Goal: Task Accomplishment & Management: Manage account settings

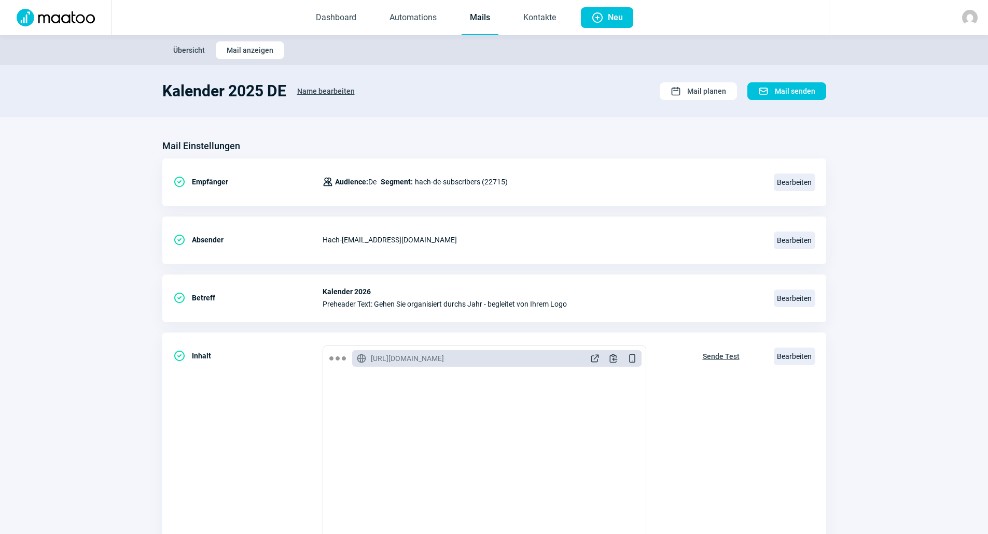
click at [486, 20] on link "Mails" at bounding box center [479, 18] width 37 height 34
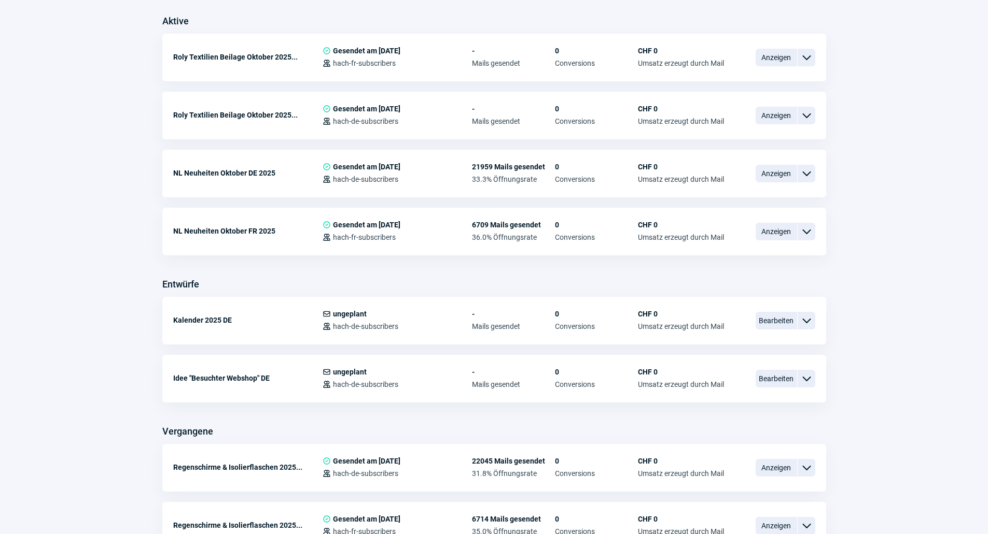
scroll to position [311, 0]
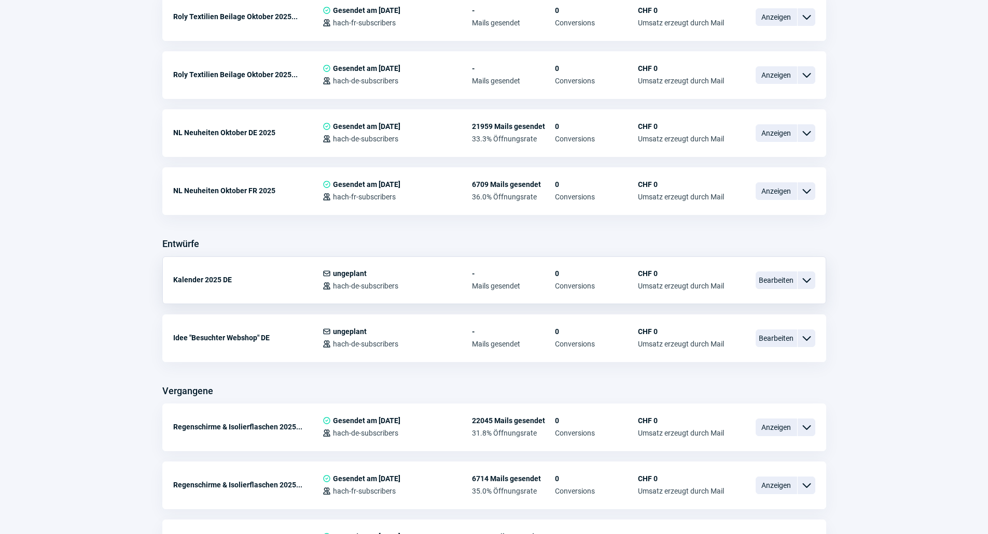
click at [802, 280] on span "ChevronDown icon" at bounding box center [806, 280] width 12 height 12
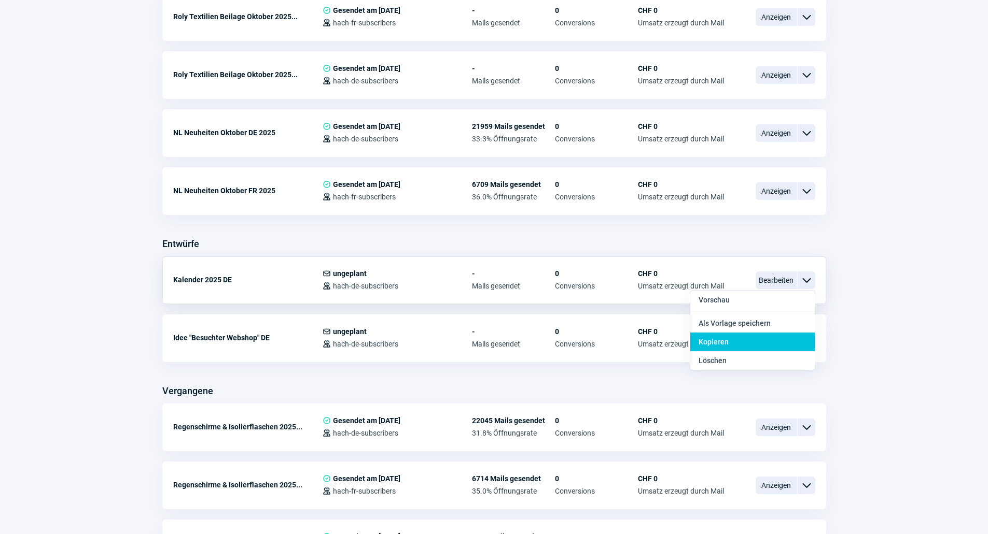
click at [764, 335] on div "Kopieren" at bounding box center [752, 342] width 124 height 19
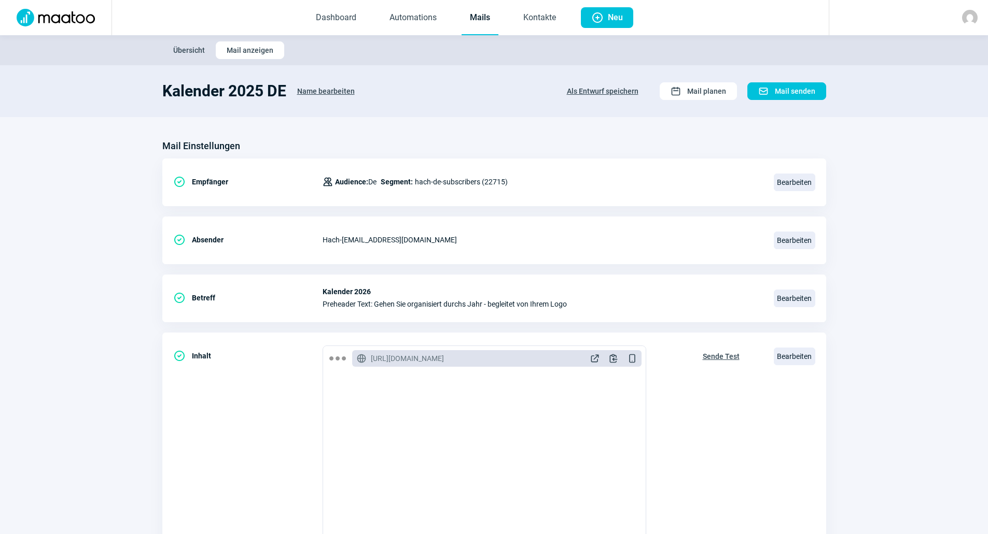
click at [336, 89] on span "Name bearbeiten" at bounding box center [326, 91] width 58 height 17
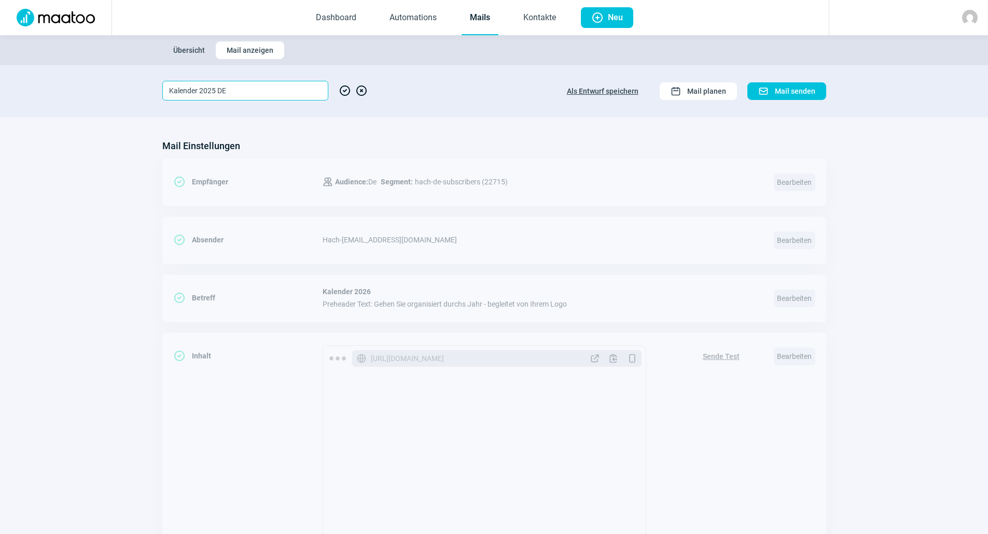
click at [284, 94] on input "Kalender 2025 DE" at bounding box center [245, 91] width 166 height 20
type input "Kalender 2025 FR"
click at [346, 91] on span "CheckCircle icon" at bounding box center [345, 91] width 12 height 20
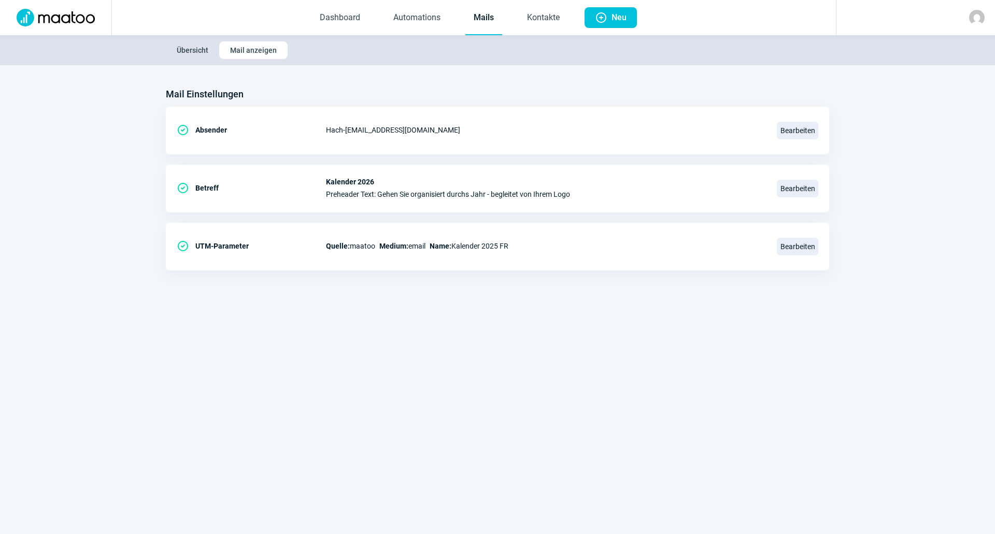
click at [485, 22] on link "Mails" at bounding box center [484, 18] width 37 height 34
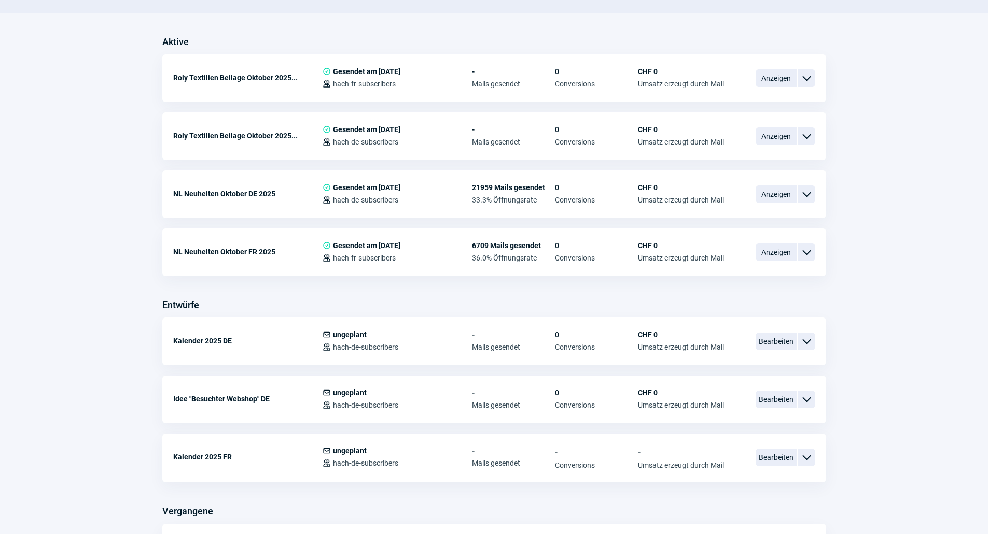
scroll to position [259, 0]
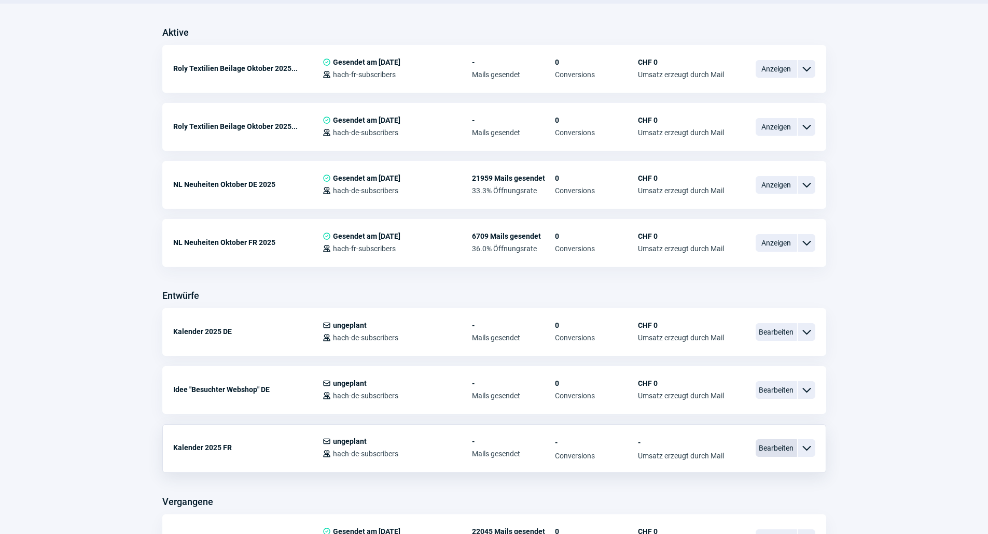
click at [766, 445] on span "Bearbeiten" at bounding box center [775, 449] width 41 height 18
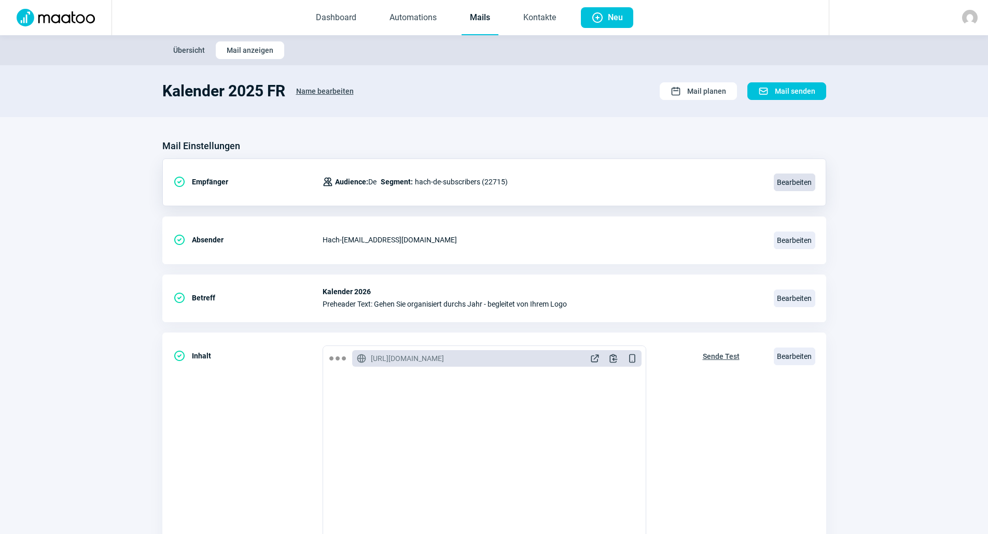
click at [805, 180] on span "Bearbeiten" at bounding box center [793, 183] width 41 height 18
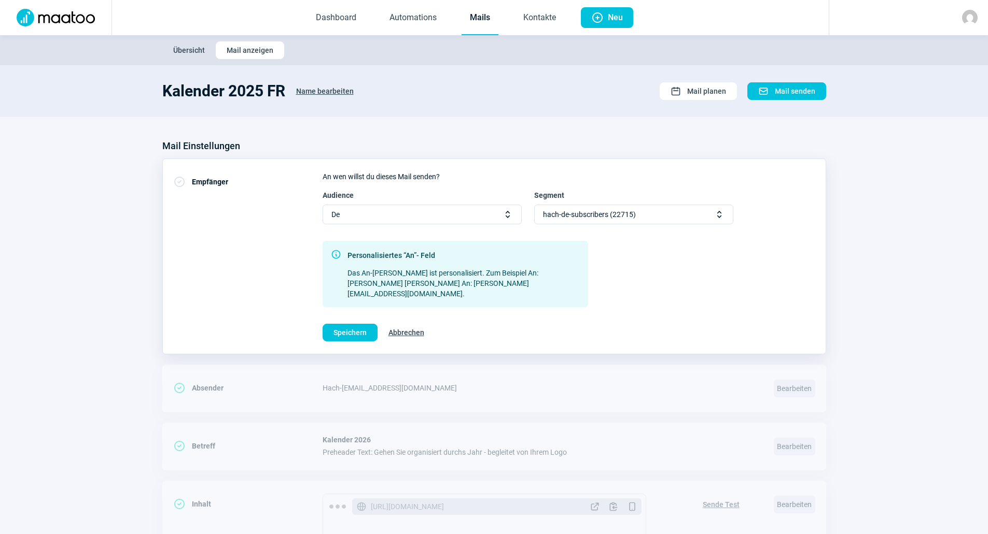
click at [385, 219] on div "De Selector icon" at bounding box center [421, 215] width 199 height 20
click at [364, 249] on div "Fr" at bounding box center [422, 251] width 198 height 17
click at [542, 218] on div "Select Selector icon" at bounding box center [633, 215] width 199 height 20
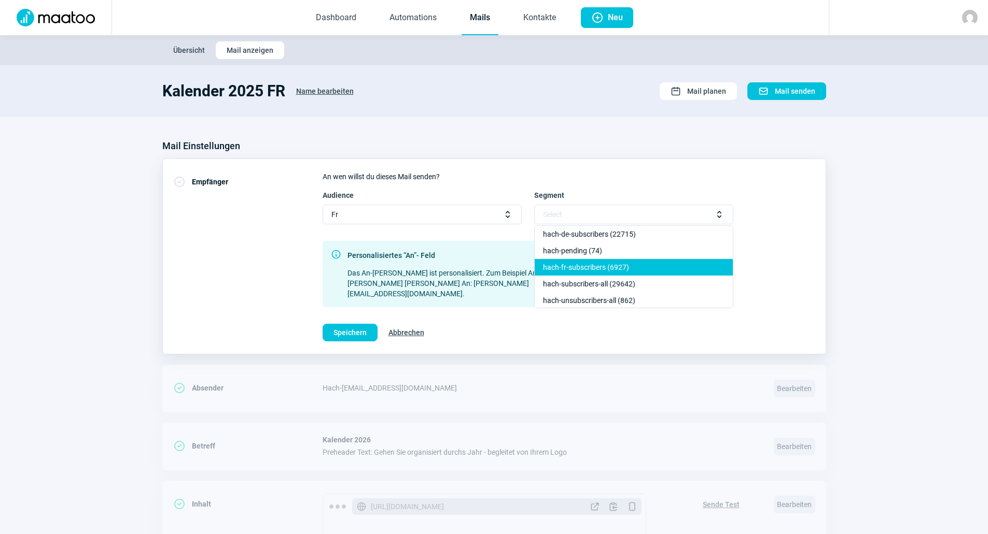
click at [559, 270] on div "hach-fr-subscribers (6927)" at bounding box center [633, 267] width 198 height 17
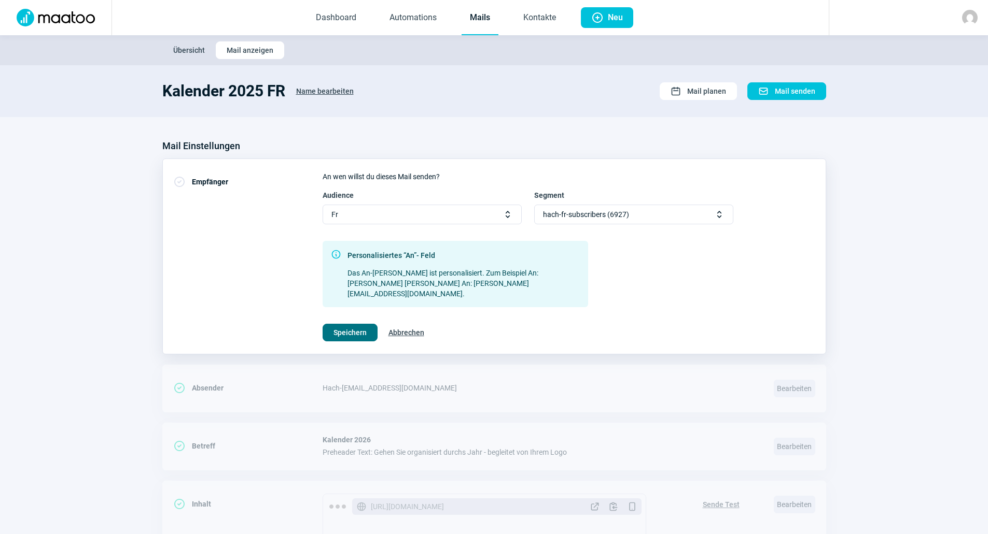
click at [354, 325] on span "Speichern" at bounding box center [349, 333] width 33 height 17
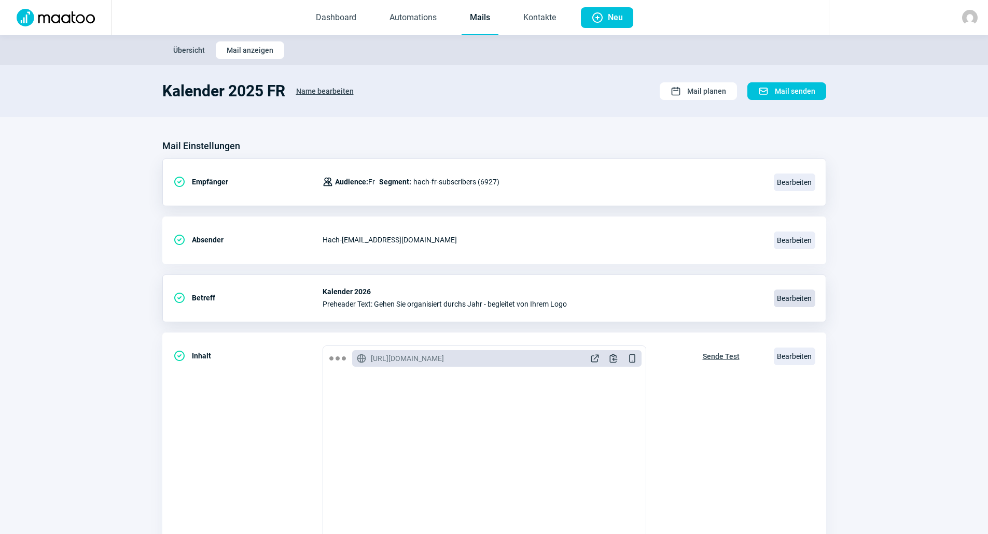
click at [788, 297] on span "Bearbeiten" at bounding box center [793, 299] width 41 height 18
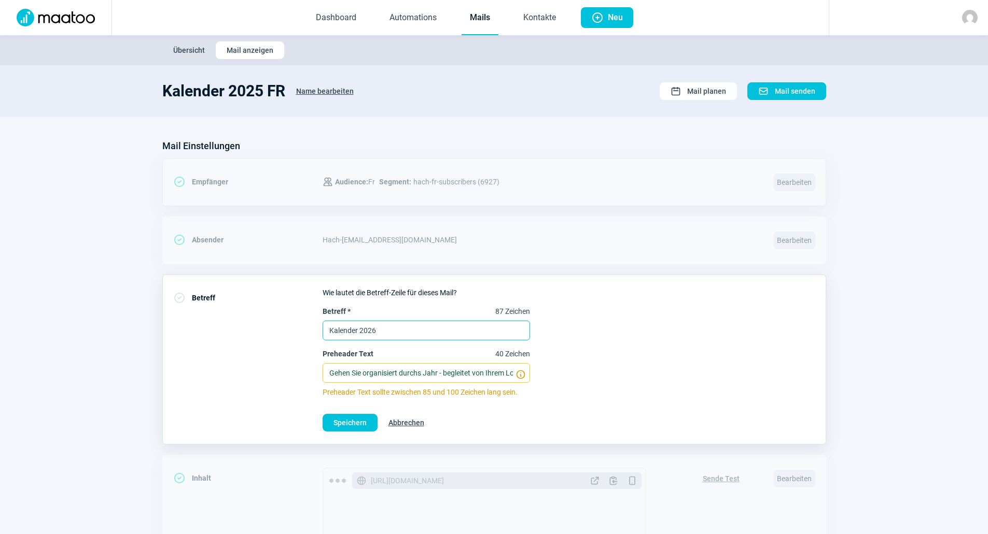
drag, startPoint x: 416, startPoint y: 331, endPoint x: 232, endPoint y: 332, distance: 184.6
click at [232, 333] on div "CheckCircle icon Betreff Wie lautet die Betreff-Zeile für dieses Mail? Betreff …" at bounding box center [494, 360] width 664 height 170
paste input "Calendri"
type input "Calendrier 2026"
click at [378, 372] on input "Gehen Sie organisiert durchs Jahr - begleitet von Ihrem Logo" at bounding box center [425, 373] width 207 height 20
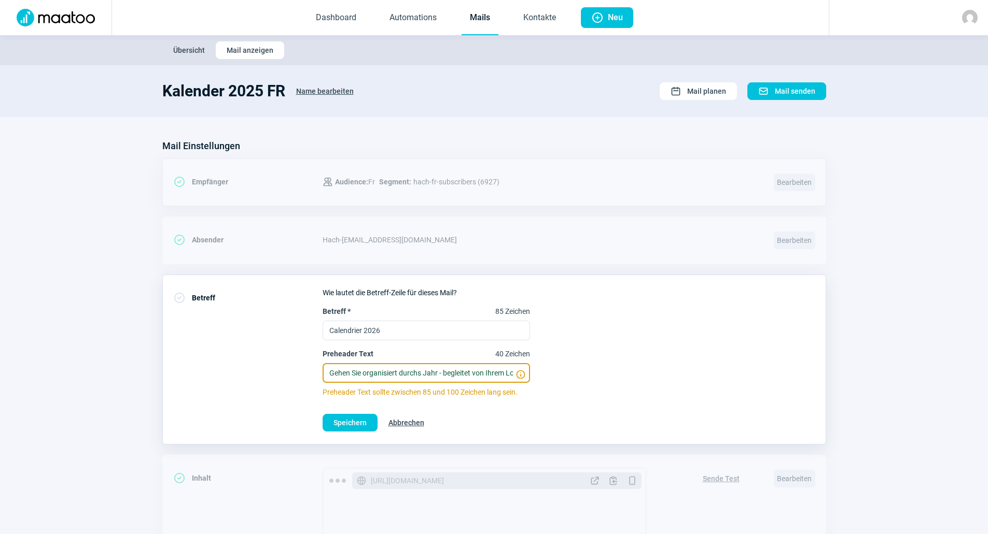
paste input "Organisez votre année grâce à votre l"
type input "Organisez votre année grâce à votre logo"
click at [364, 420] on span "Speichern" at bounding box center [349, 423] width 33 height 17
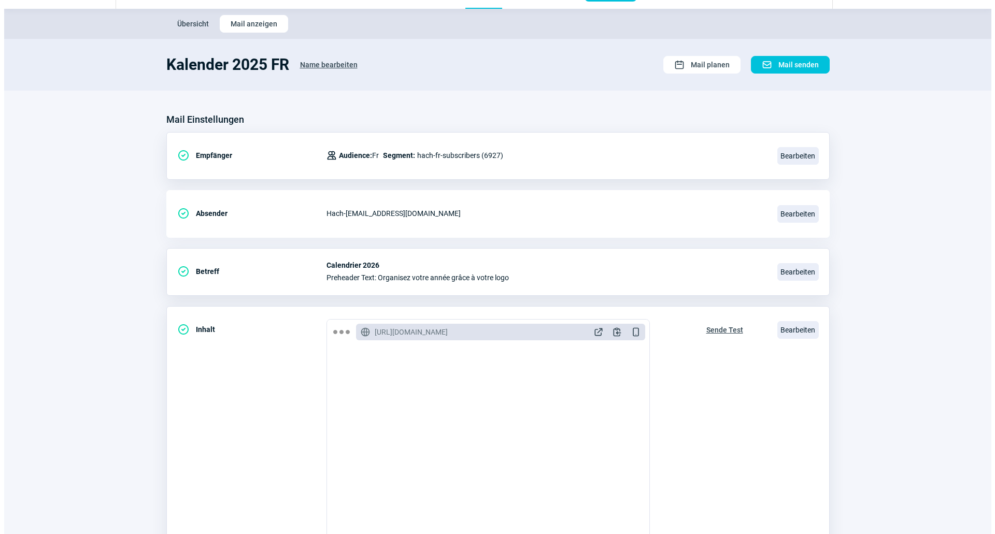
scroll to position [104, 0]
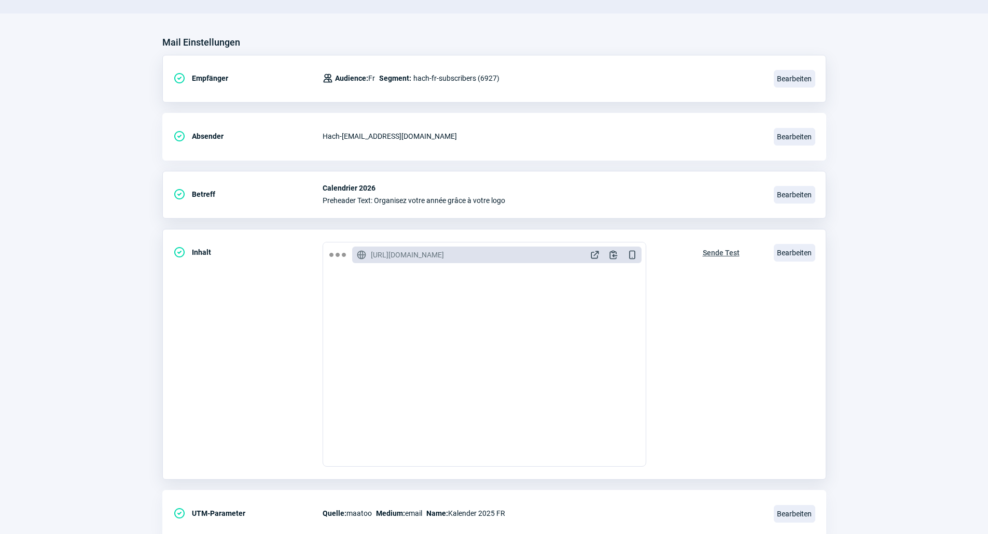
click at [804, 241] on div "CheckCircle icon Inhalt GlobeAlt icon https://mto.hach.ch/email/preview/148 Ext…" at bounding box center [494, 354] width 664 height 251
click at [797, 250] on span "Bearbeiten" at bounding box center [793, 253] width 41 height 18
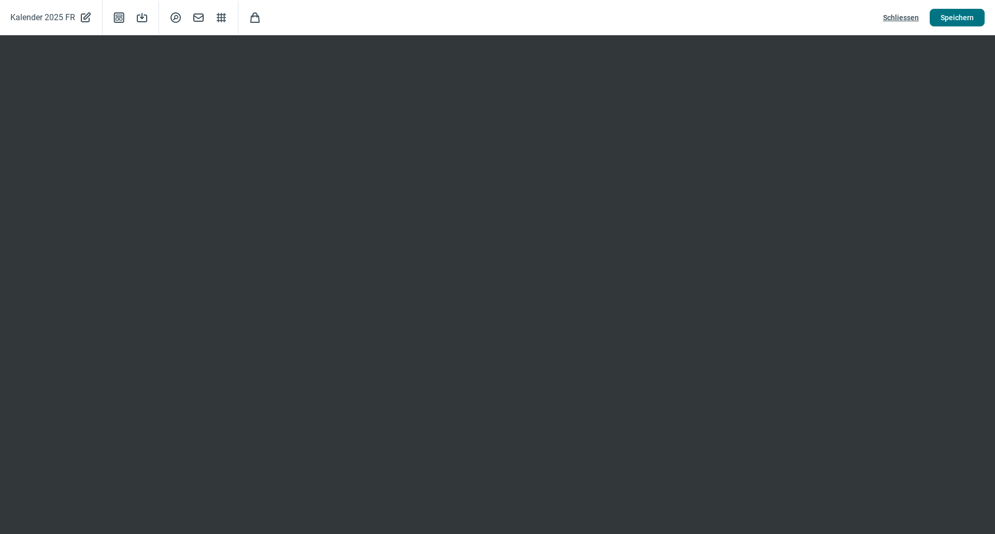
click at [967, 12] on span "Speichern" at bounding box center [957, 17] width 33 height 17
click at [974, 15] on button "Speichern" at bounding box center [957, 18] width 55 height 18
click at [945, 19] on span "Speichern" at bounding box center [957, 17] width 33 height 17
click at [900, 21] on span "Schliessen" at bounding box center [901, 17] width 36 height 17
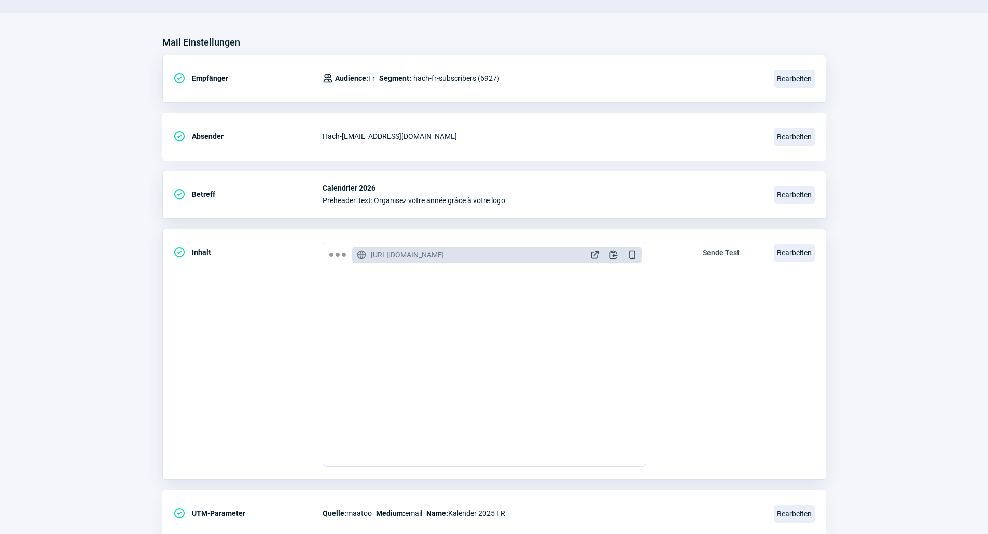
click at [709, 252] on span "Sende Test" at bounding box center [720, 253] width 37 height 17
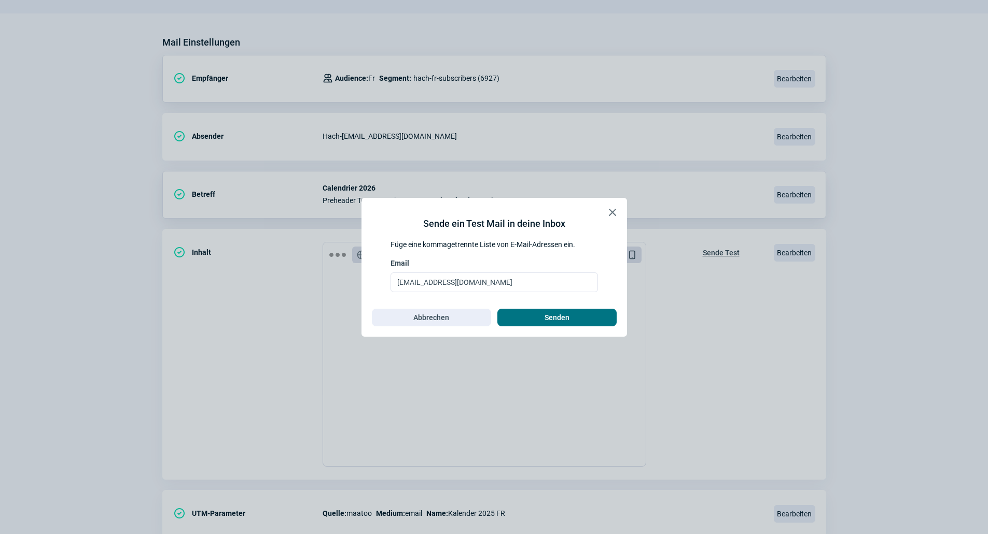
click at [574, 316] on span "Senden" at bounding box center [556, 317] width 97 height 17
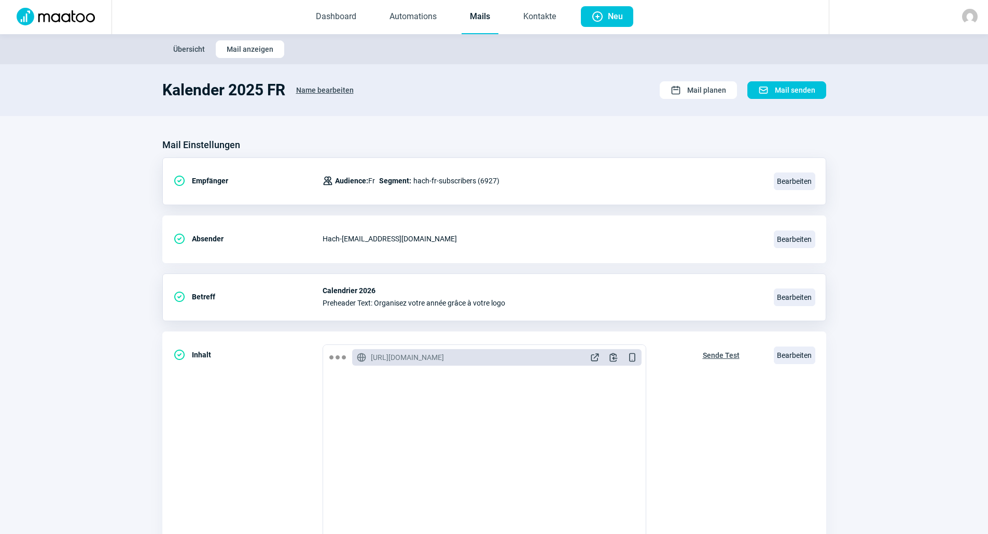
scroll to position [0, 0]
click at [483, 22] on link "Mails" at bounding box center [479, 18] width 37 height 34
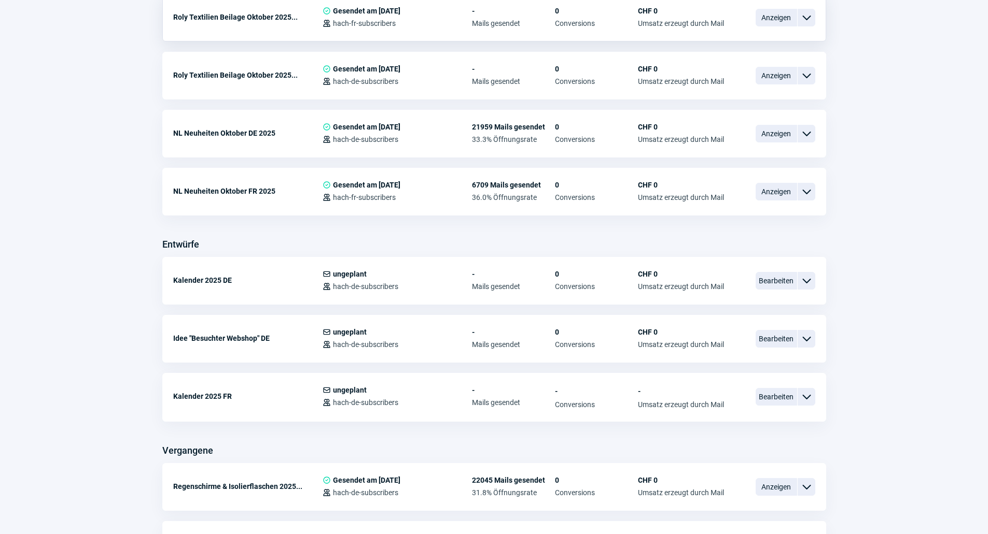
scroll to position [311, 0]
click at [763, 285] on span "Bearbeiten" at bounding box center [775, 281] width 41 height 18
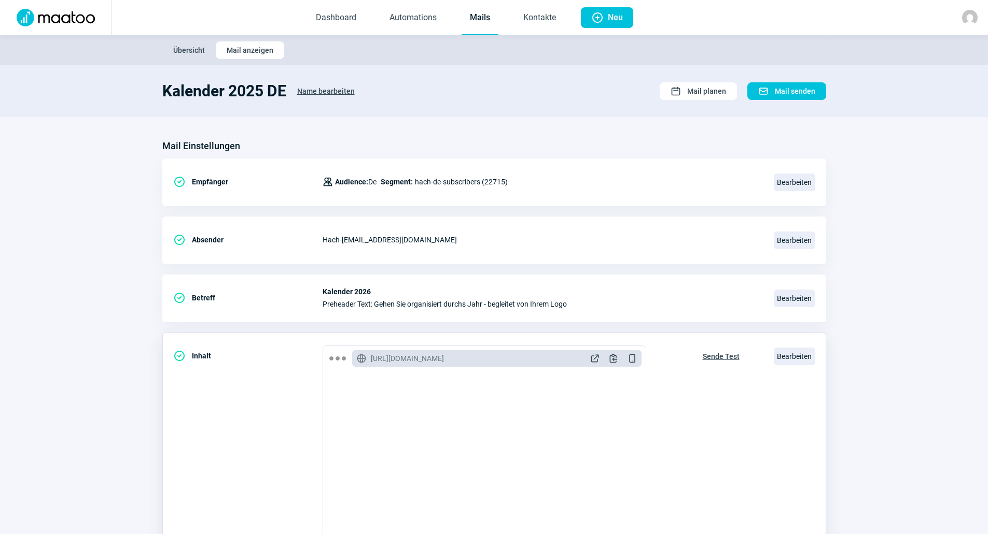
click at [728, 358] on span "Sende Test" at bounding box center [720, 356] width 37 height 17
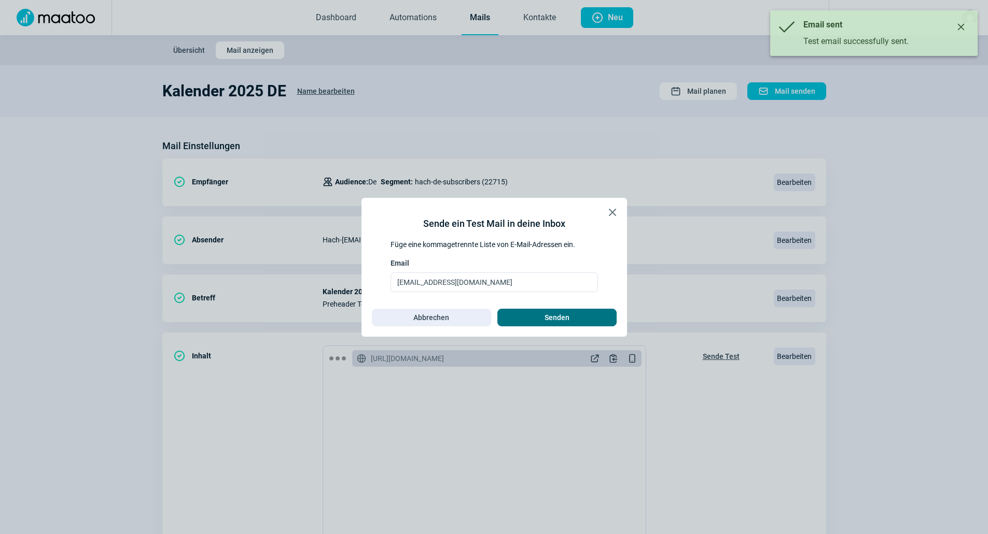
click at [603, 315] on span "Senden" at bounding box center [556, 317] width 97 height 17
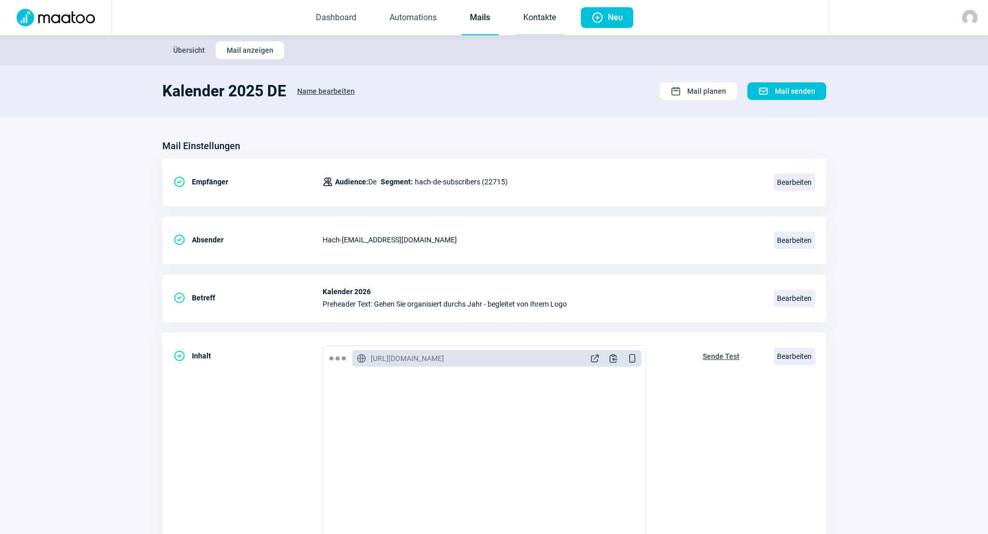
click at [530, 24] on link "Kontakte" at bounding box center [539, 18] width 49 height 34
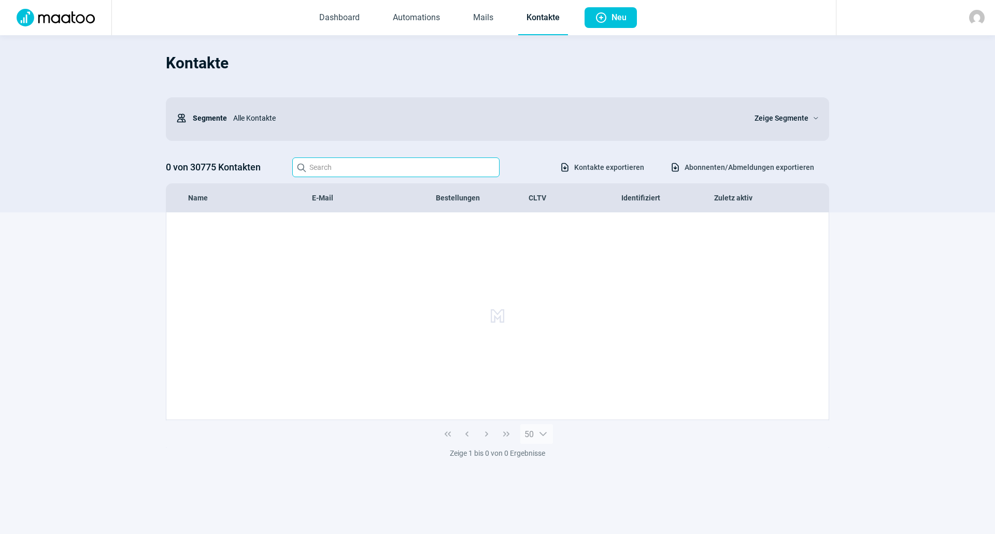
click at [420, 158] on input "Search icon" at bounding box center [395, 168] width 207 height 20
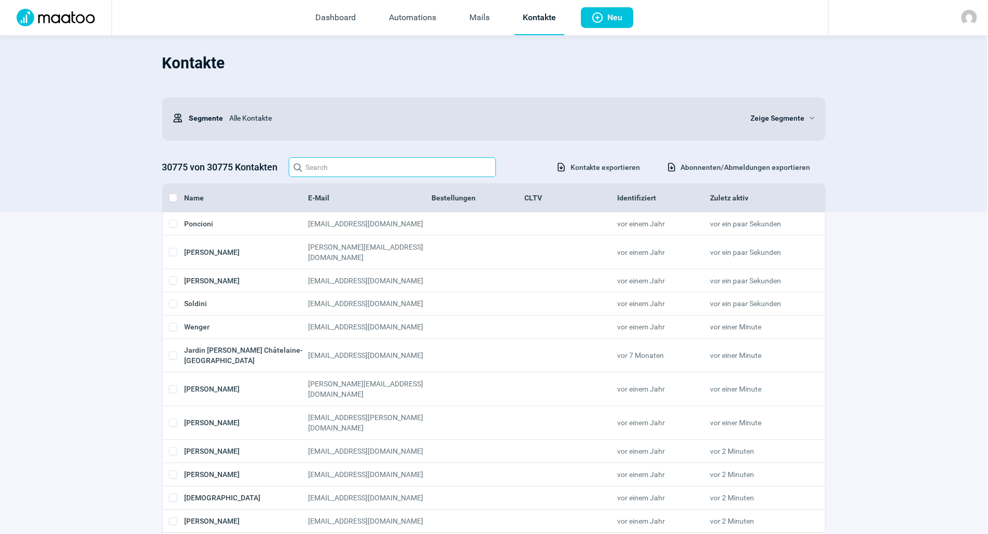
paste input "ruthbuser@icloud.com"
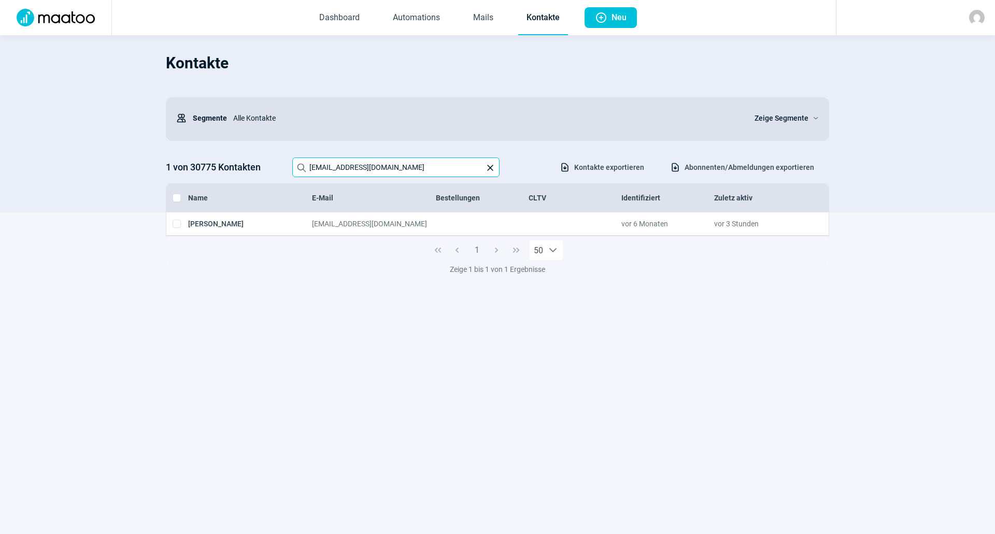
type input "ruthbuser@icloud.com"
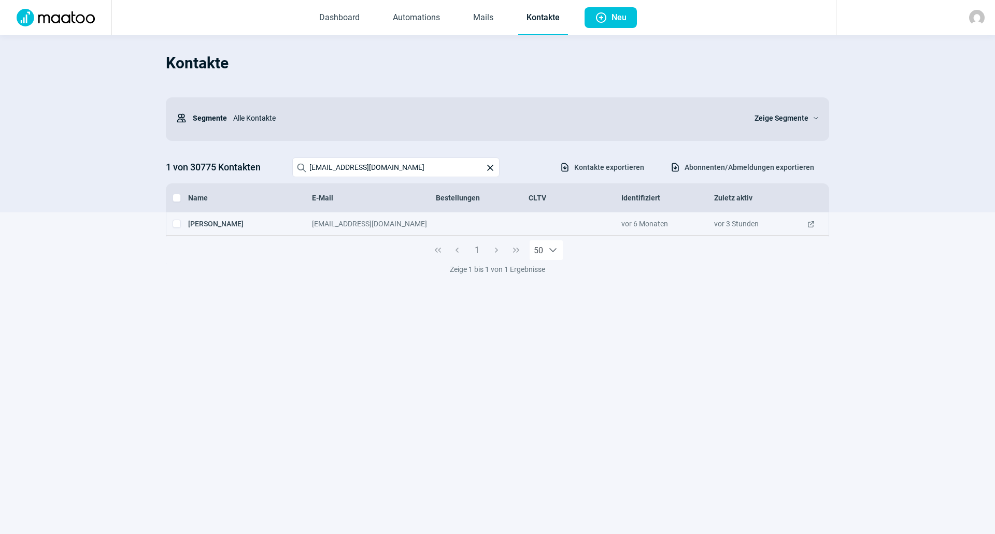
click at [810, 224] on span "ExternalLink icon" at bounding box center [811, 224] width 8 height 10
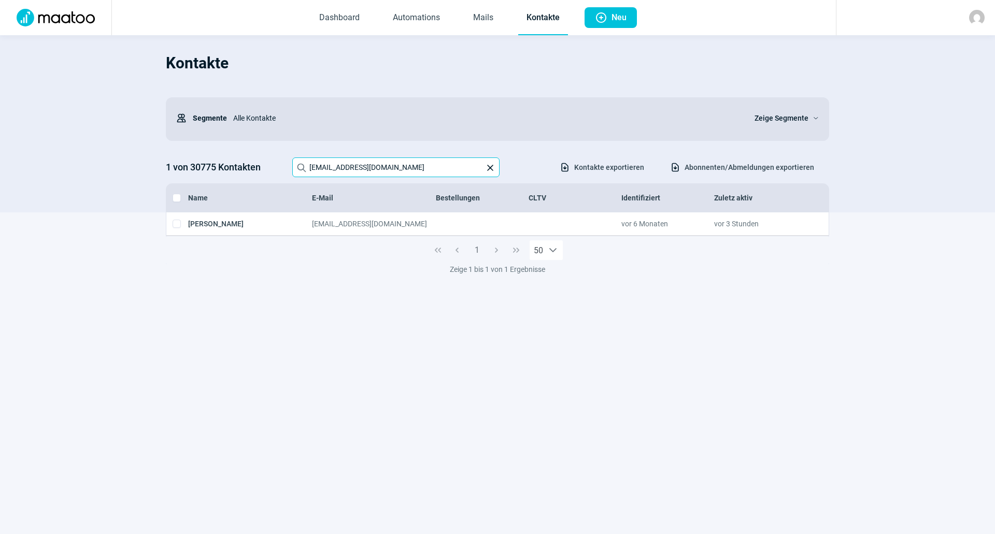
click at [410, 164] on input "ruthbuser@icloud.com" at bounding box center [395, 168] width 207 height 20
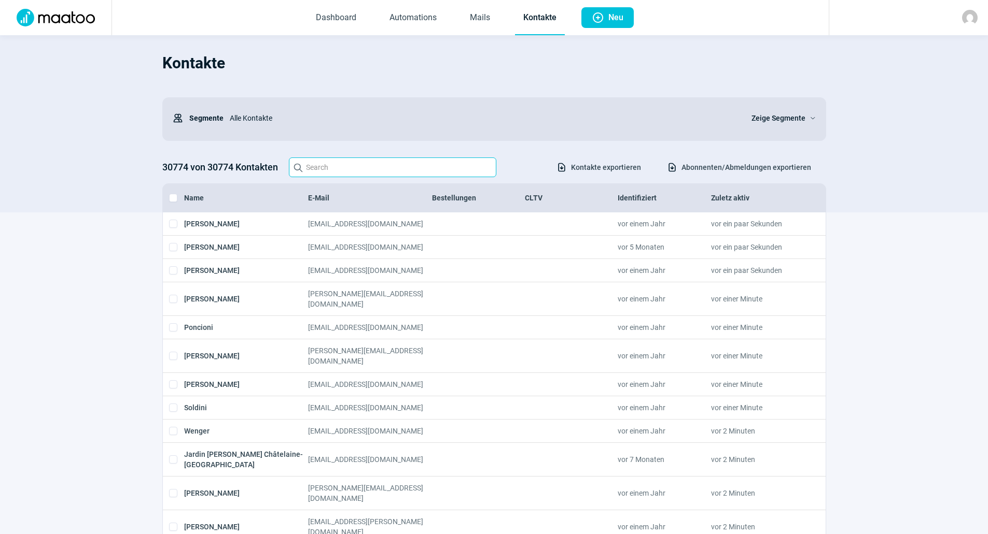
click at [417, 165] on input "Search icon" at bounding box center [392, 168] width 207 height 20
paste input "[EMAIL_ADDRESS][DOMAIN_NAME]"
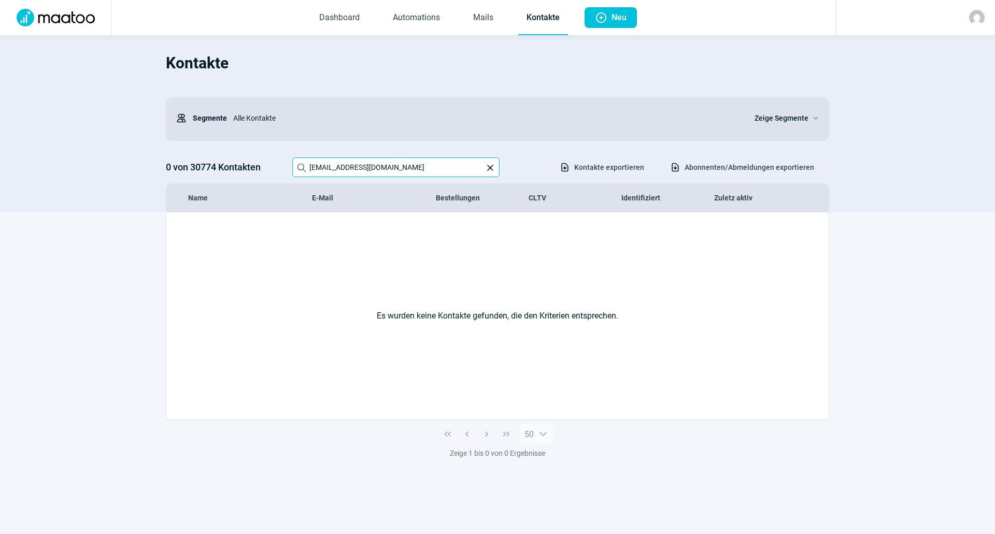
type input "ruthbuser@icloud.com"
click at [63, 26] on div at bounding box center [56, 17] width 112 height 35
click at [63, 22] on img at bounding box center [55, 18] width 91 height 18
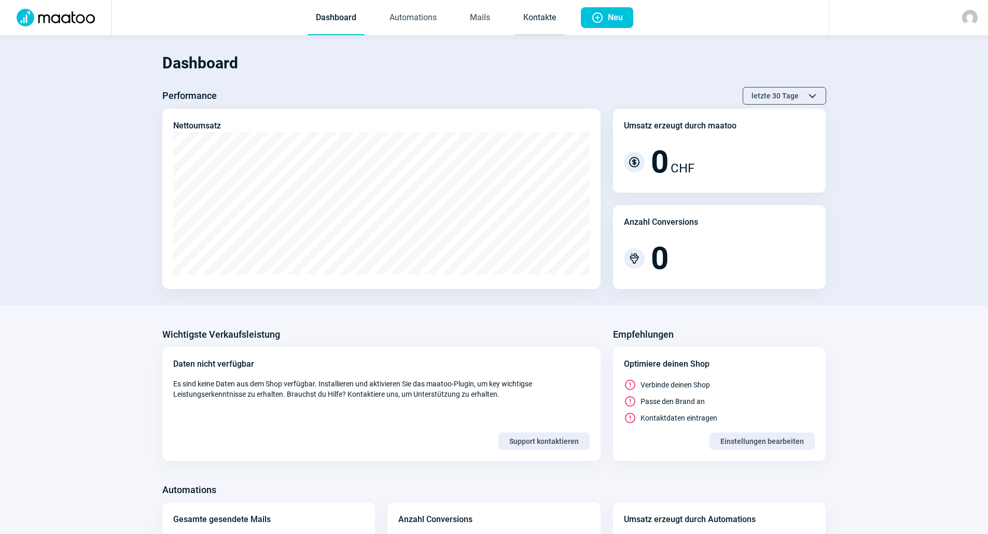
click at [559, 20] on link "Kontakte" at bounding box center [539, 18] width 49 height 34
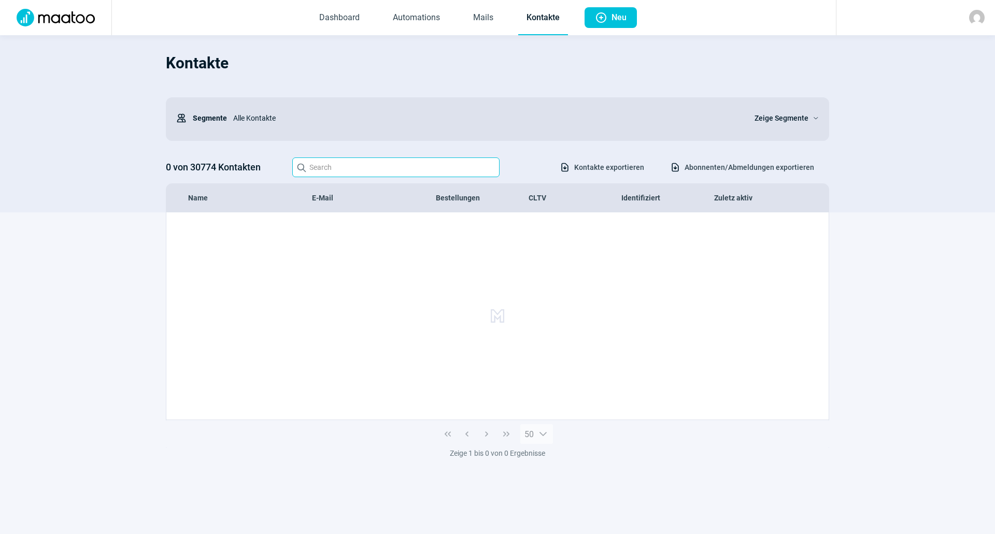
click at [387, 173] on input "Search icon" at bounding box center [395, 168] width 207 height 20
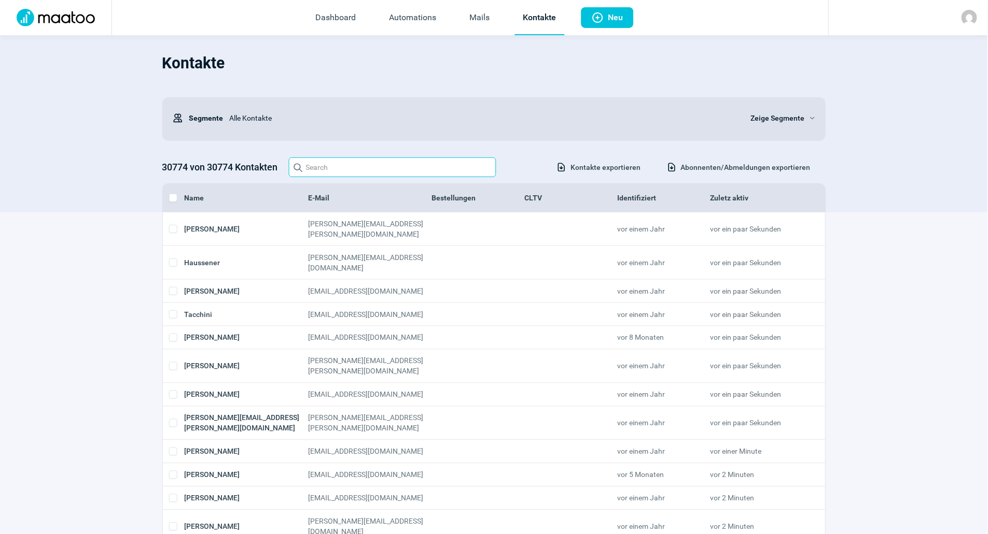
paste input "barbara.graham@msp-law.ch"
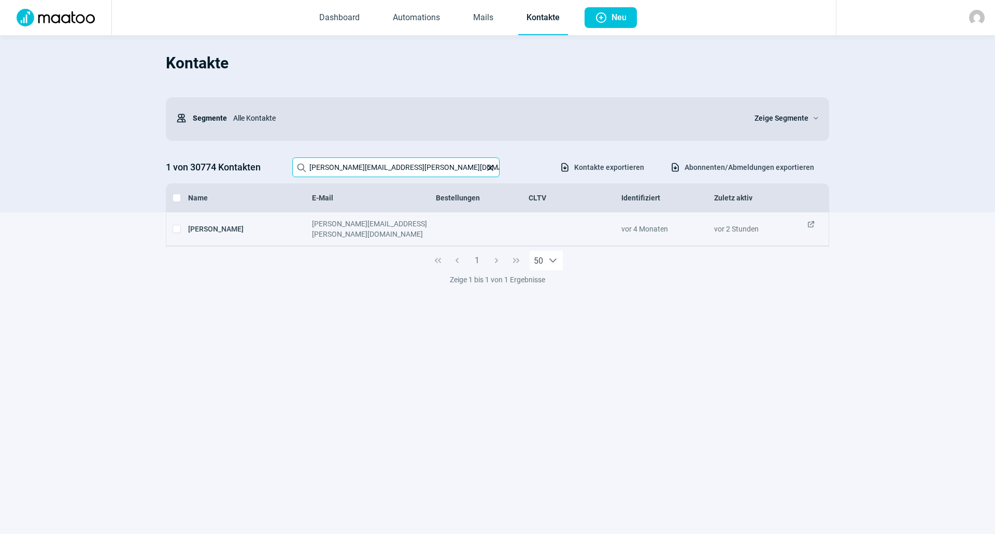
type input "barbara.graham@msp-law.ch"
click at [810, 224] on span "ExternalLink icon" at bounding box center [811, 229] width 8 height 21
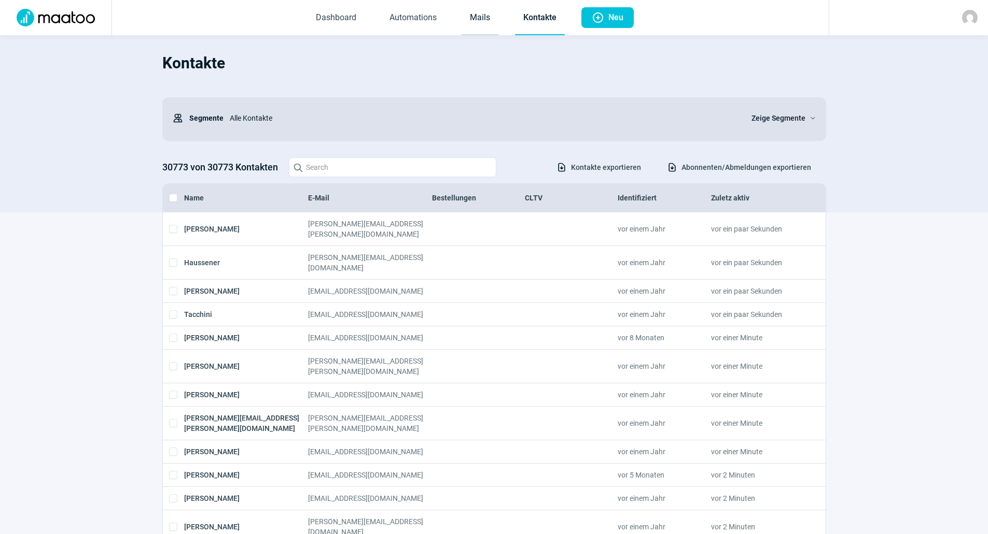
click at [470, 30] on link "Mails" at bounding box center [479, 18] width 37 height 34
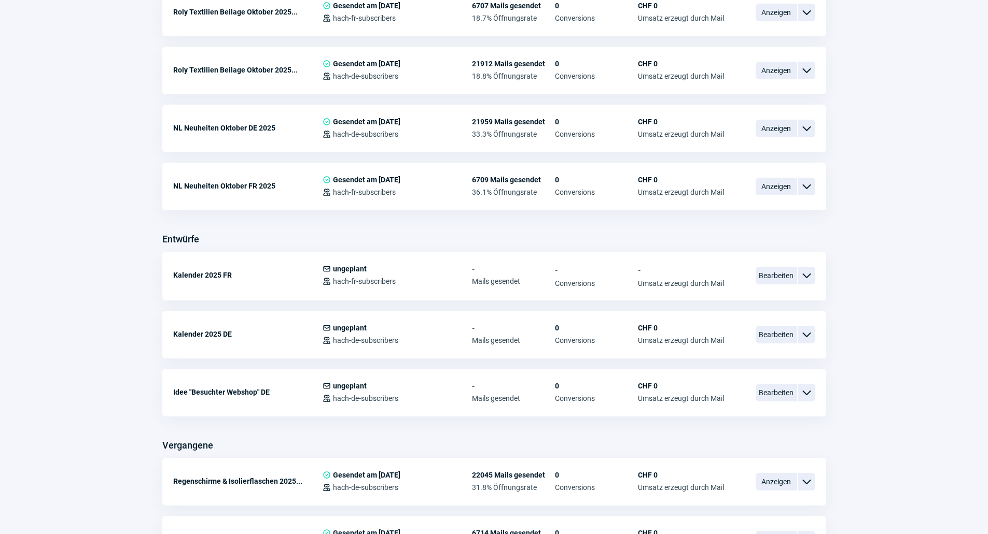
scroll to position [363, 0]
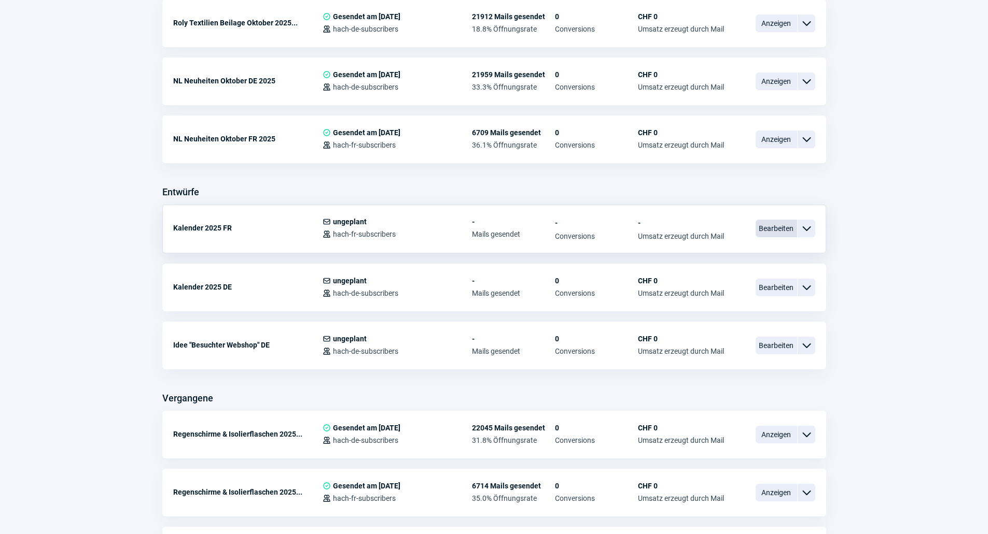
click at [772, 233] on span "Bearbeiten" at bounding box center [775, 229] width 41 height 18
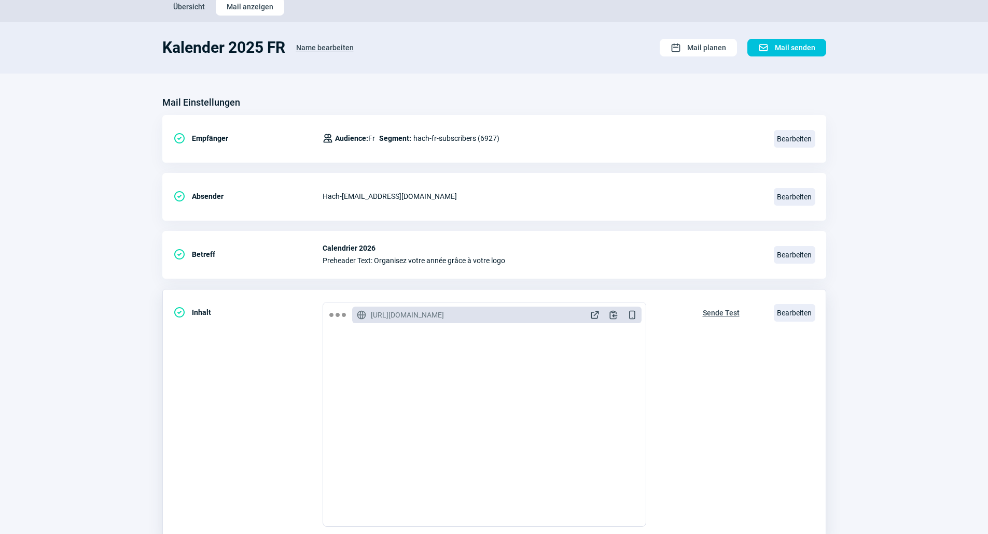
scroll to position [104, 0]
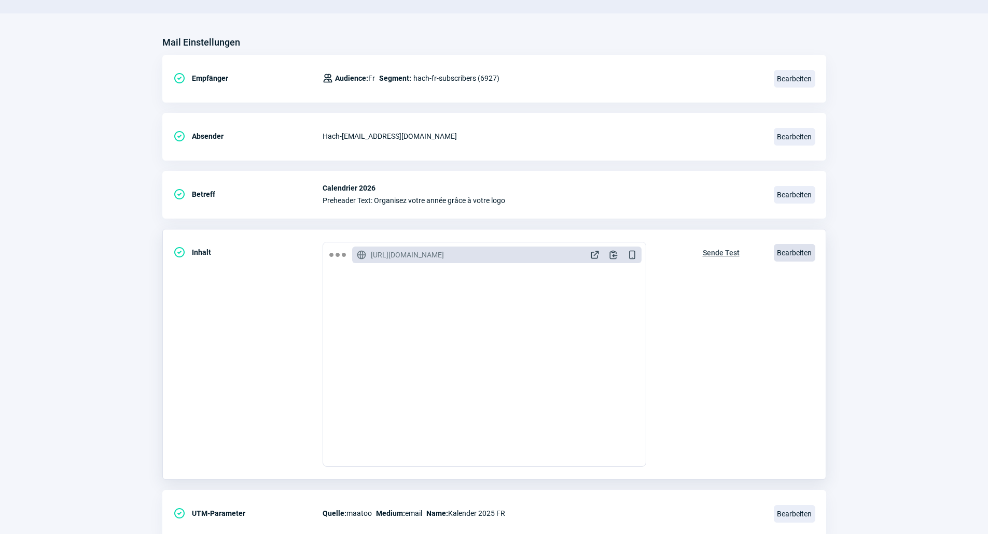
click at [792, 247] on span "Bearbeiten" at bounding box center [793, 253] width 41 height 18
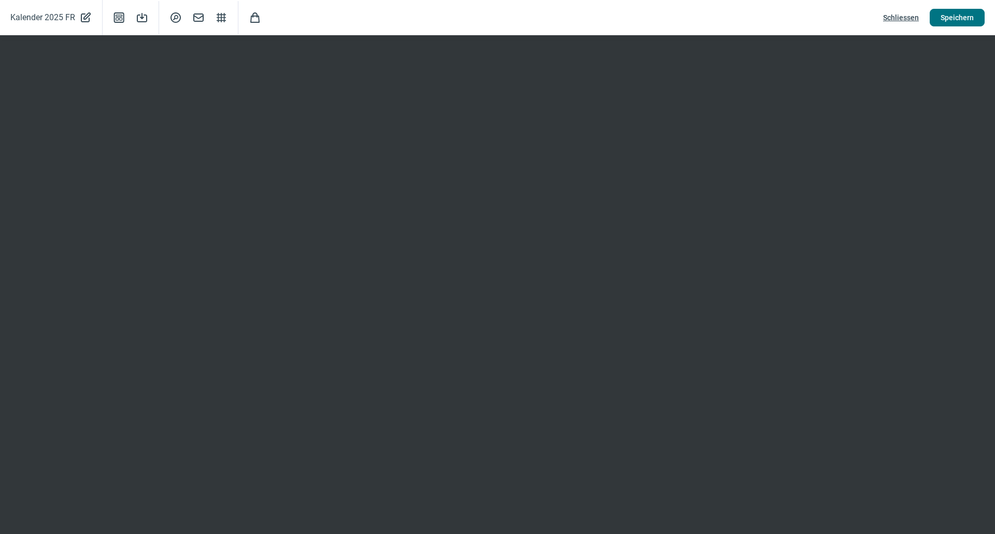
click at [968, 15] on span "Speichern" at bounding box center [957, 17] width 33 height 17
click at [902, 14] on span "Schliessen" at bounding box center [901, 17] width 36 height 17
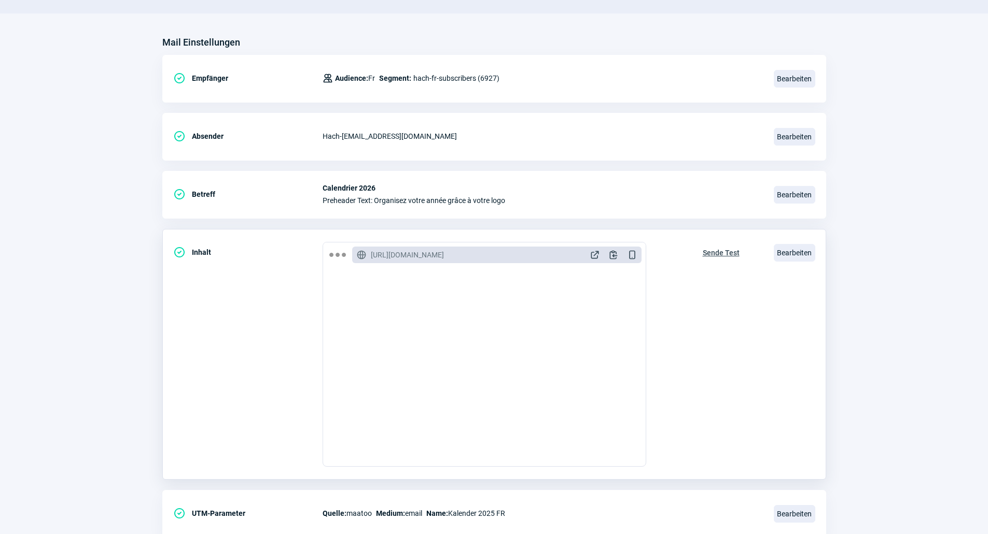
click at [721, 249] on span "Sende Test" at bounding box center [720, 253] width 37 height 17
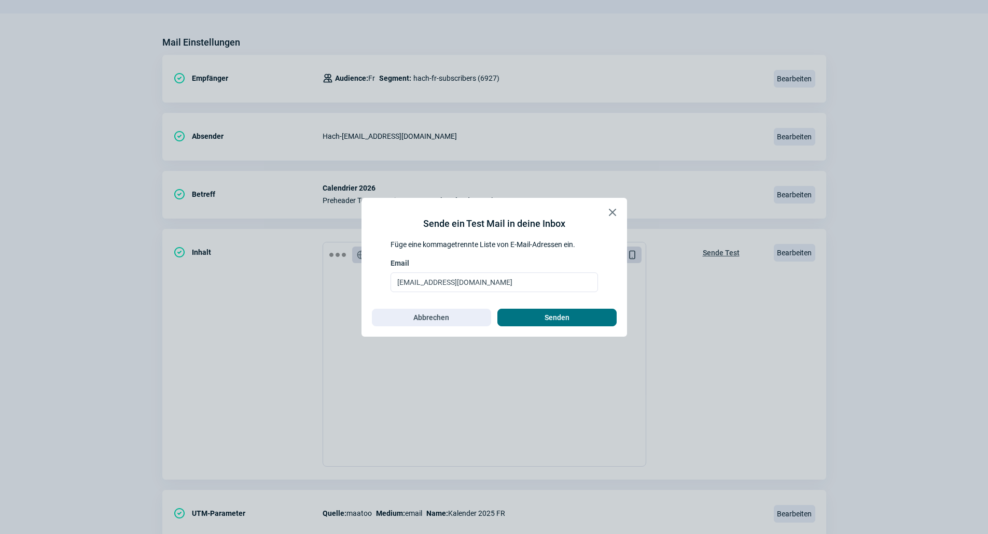
click at [559, 319] on span "Senden" at bounding box center [556, 317] width 25 height 17
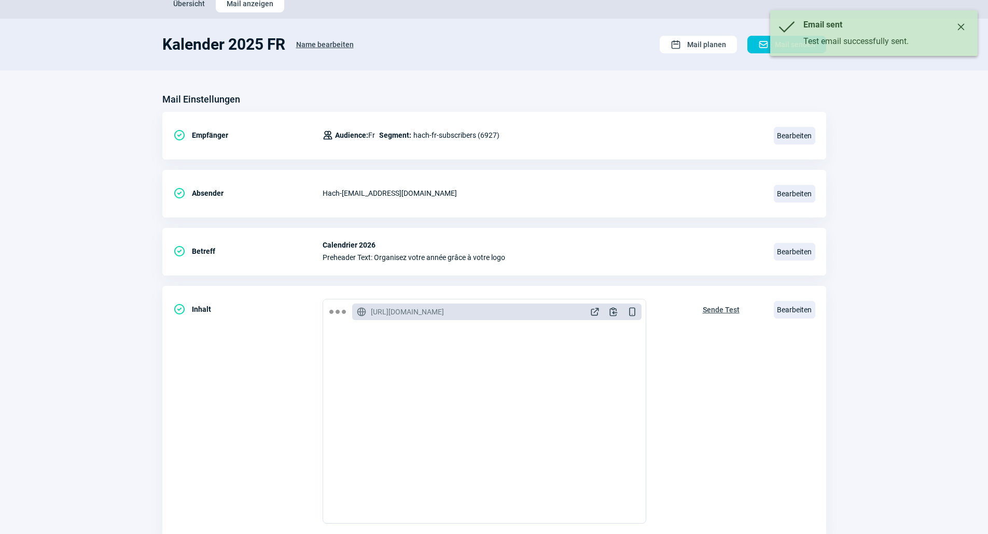
scroll to position [0, 0]
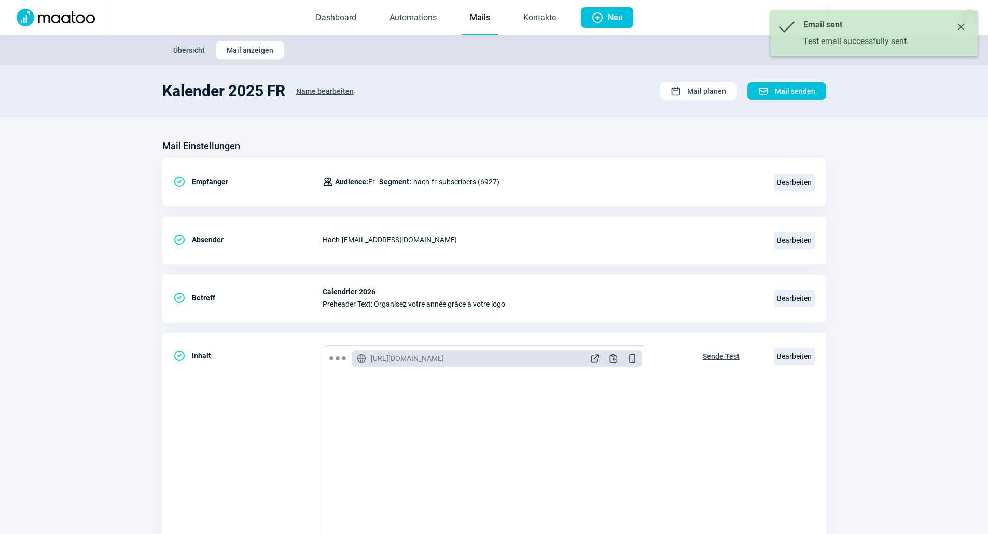
click at [474, 13] on link "Mails" at bounding box center [479, 18] width 37 height 34
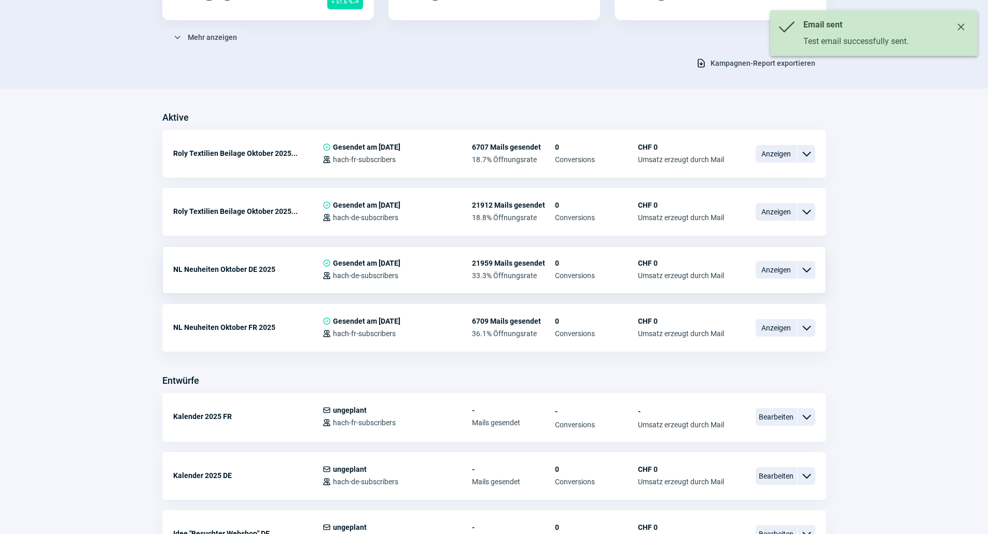
scroll to position [207, 0]
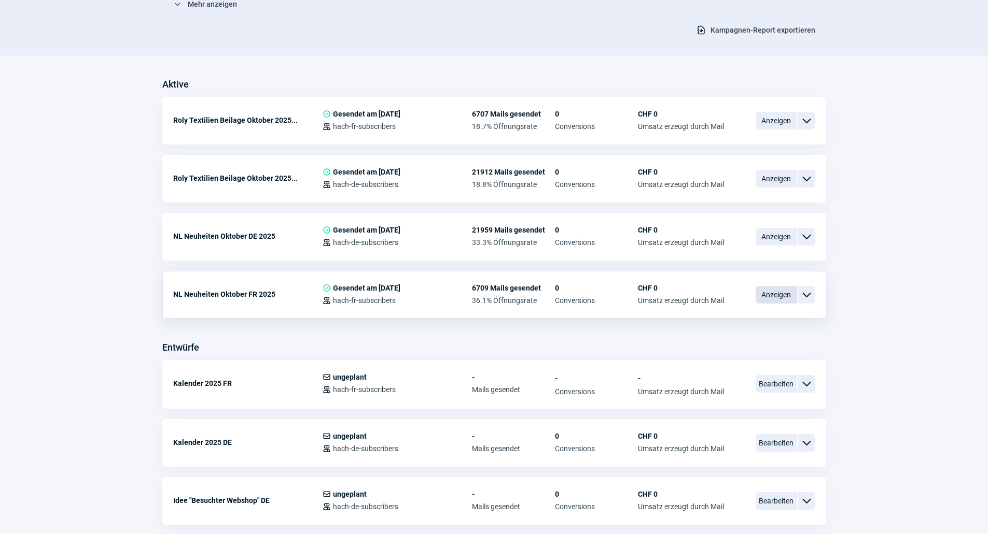
click at [786, 290] on span "Anzeigen" at bounding box center [775, 295] width 41 height 18
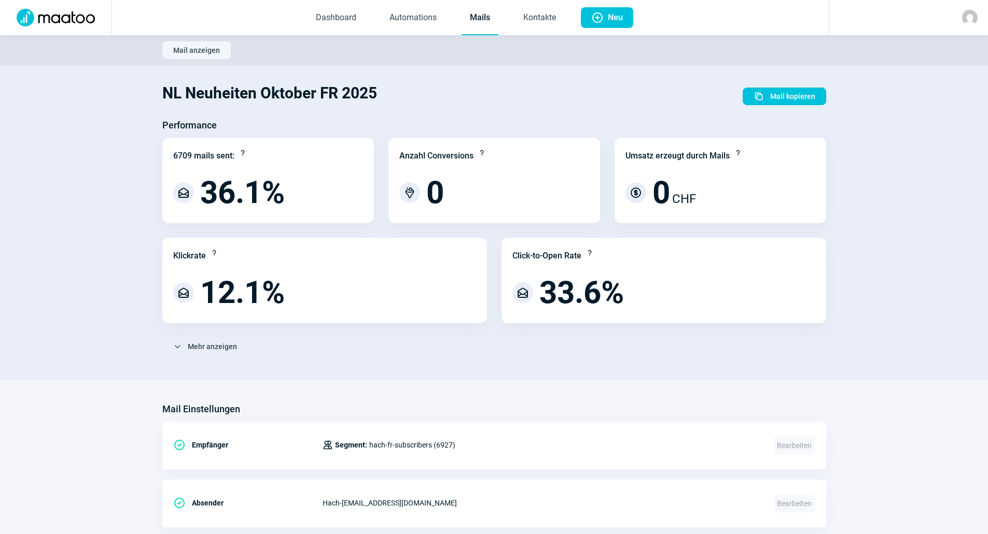
click at [486, 8] on link "Mails" at bounding box center [479, 18] width 37 height 34
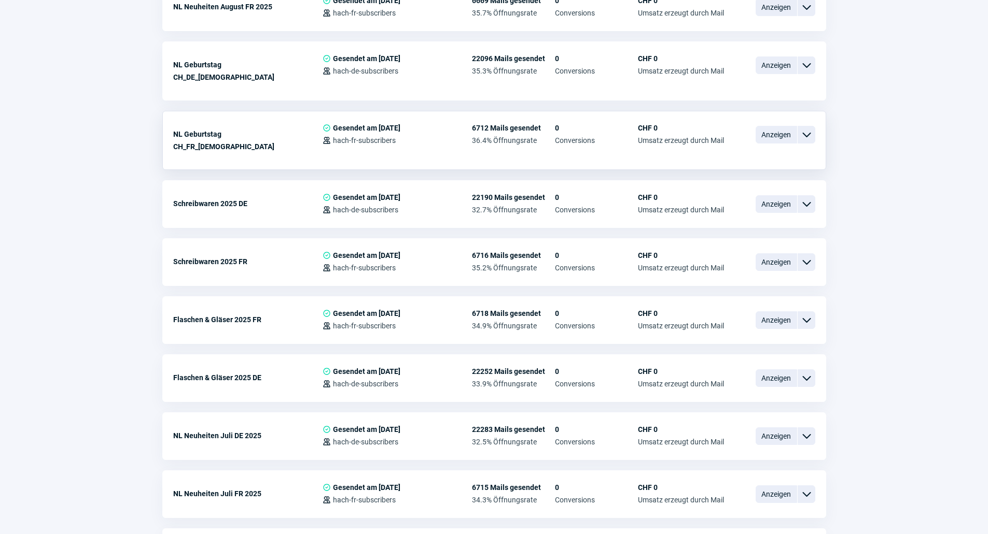
scroll to position [1296, 0]
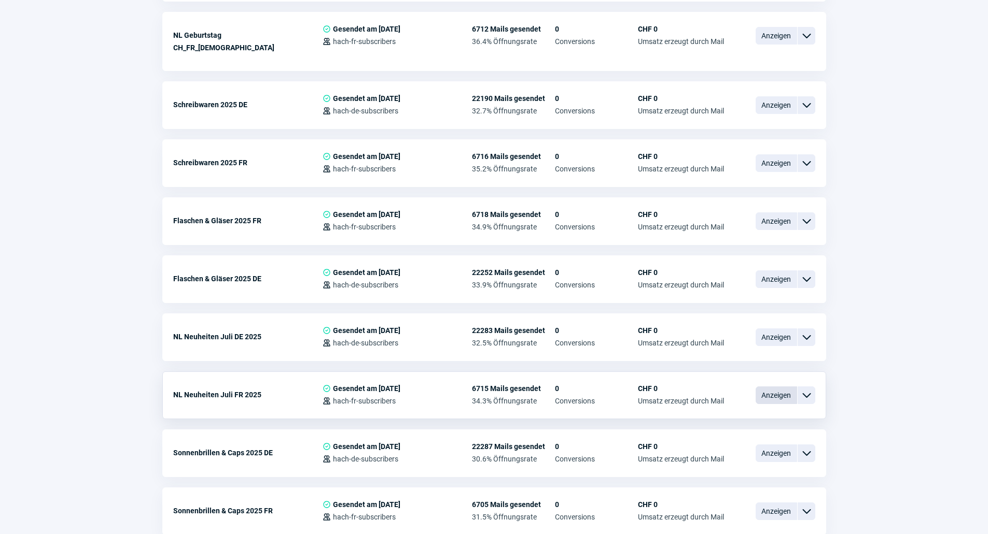
click at [767, 387] on span "Anzeigen" at bounding box center [775, 396] width 41 height 18
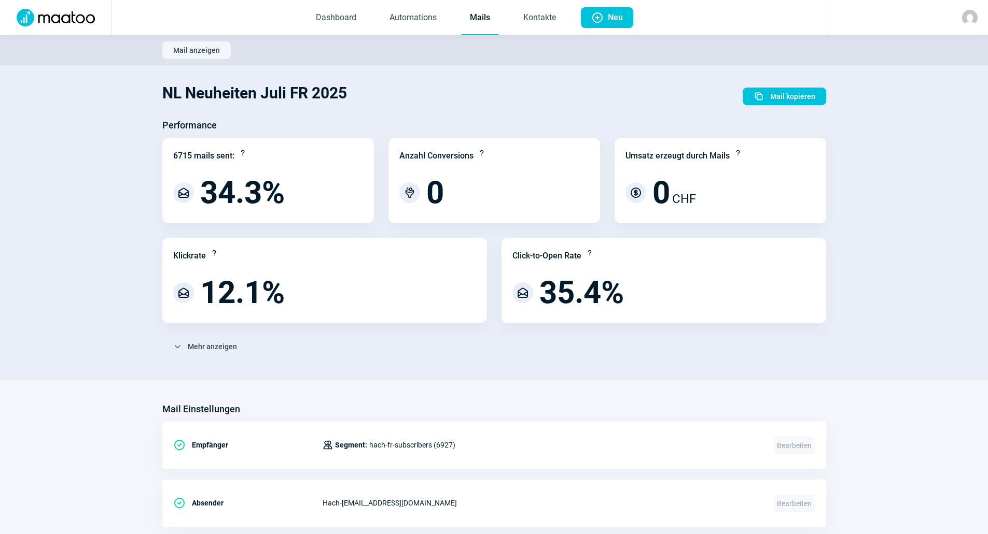
click at [492, 25] on link "Mails" at bounding box center [479, 18] width 37 height 34
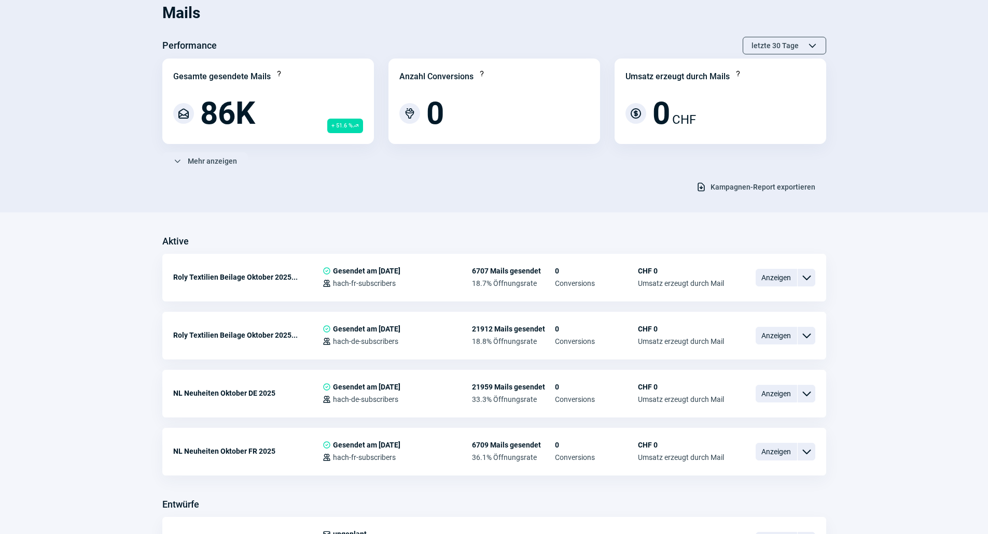
scroll to position [311, 0]
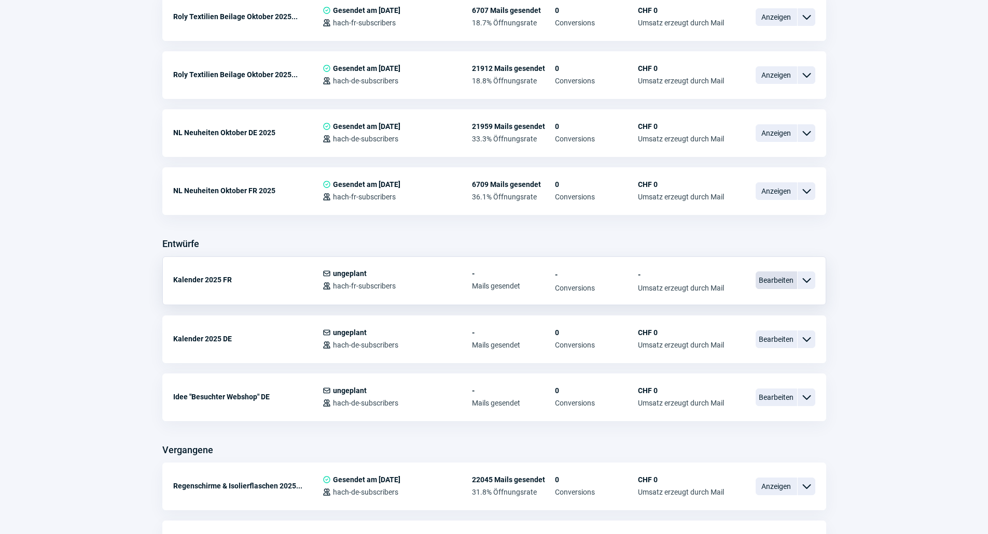
click at [774, 277] on span "Bearbeiten" at bounding box center [775, 281] width 41 height 18
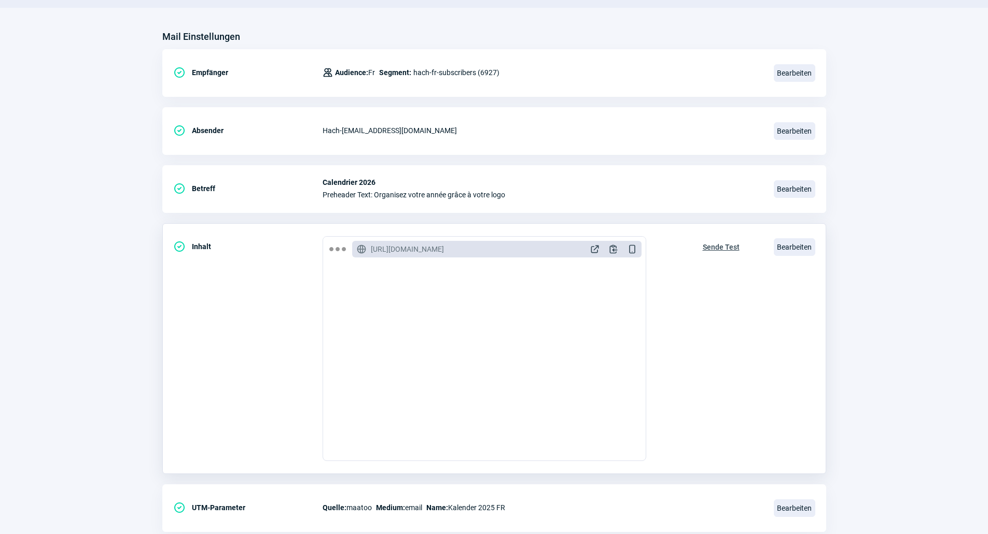
scroll to position [138, 0]
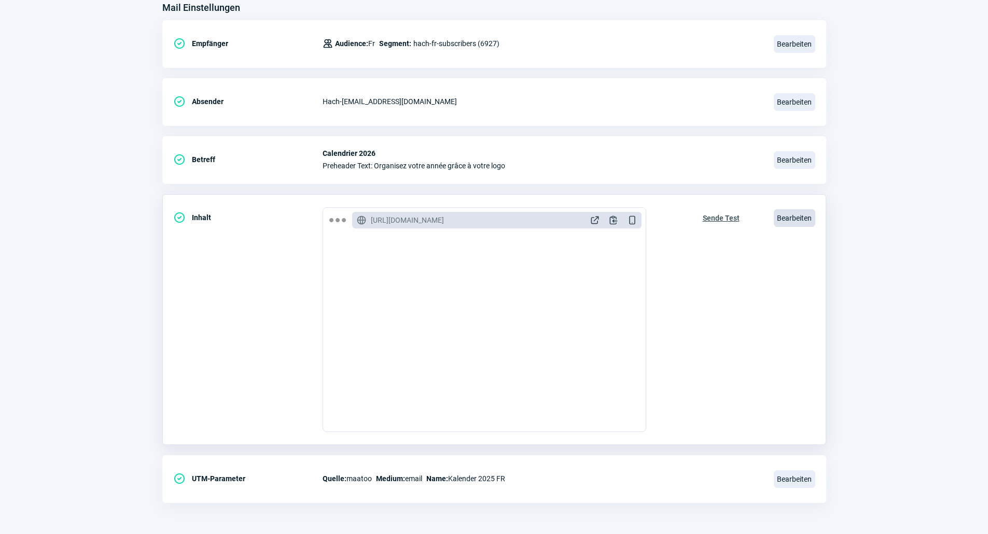
click at [795, 223] on span "Bearbeiten" at bounding box center [793, 218] width 41 height 18
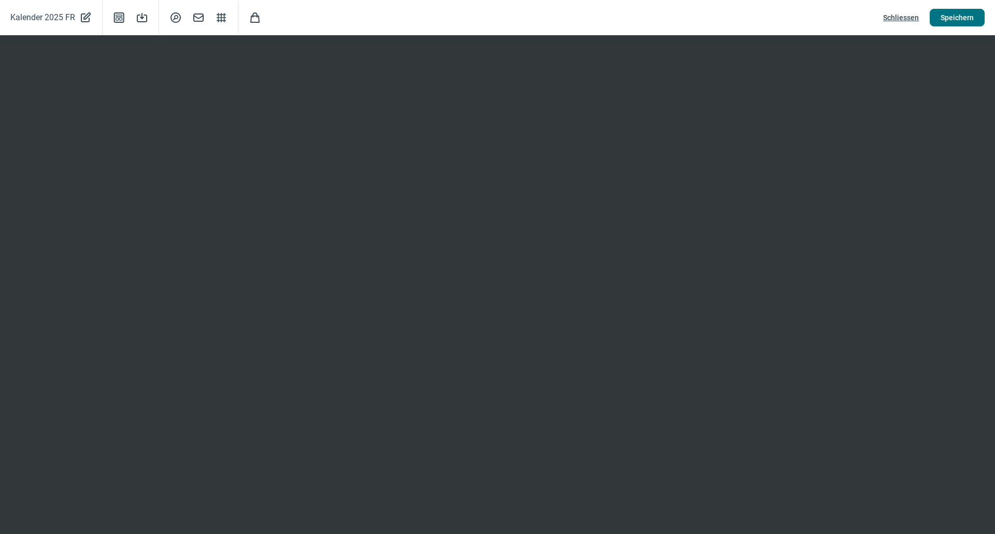
click at [956, 18] on span "Speichern" at bounding box center [957, 17] width 33 height 17
click at [891, 12] on span "Schliessen" at bounding box center [901, 17] width 36 height 17
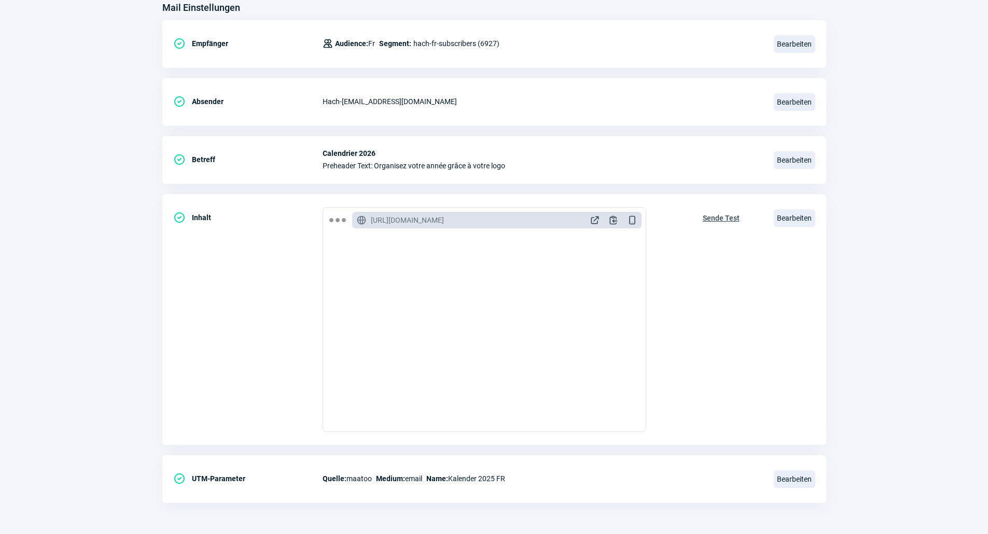
scroll to position [0, 0]
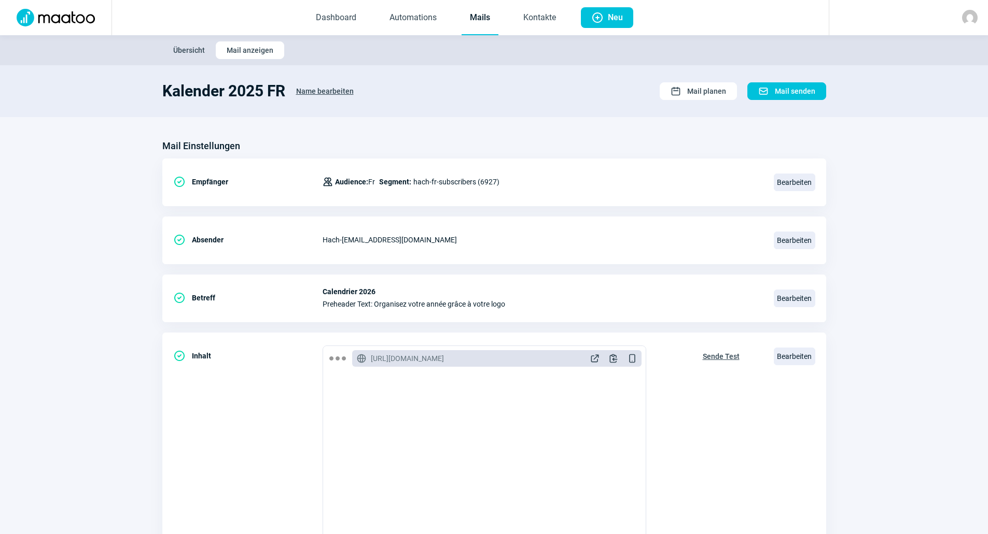
click at [80, 21] on img at bounding box center [55, 18] width 91 height 18
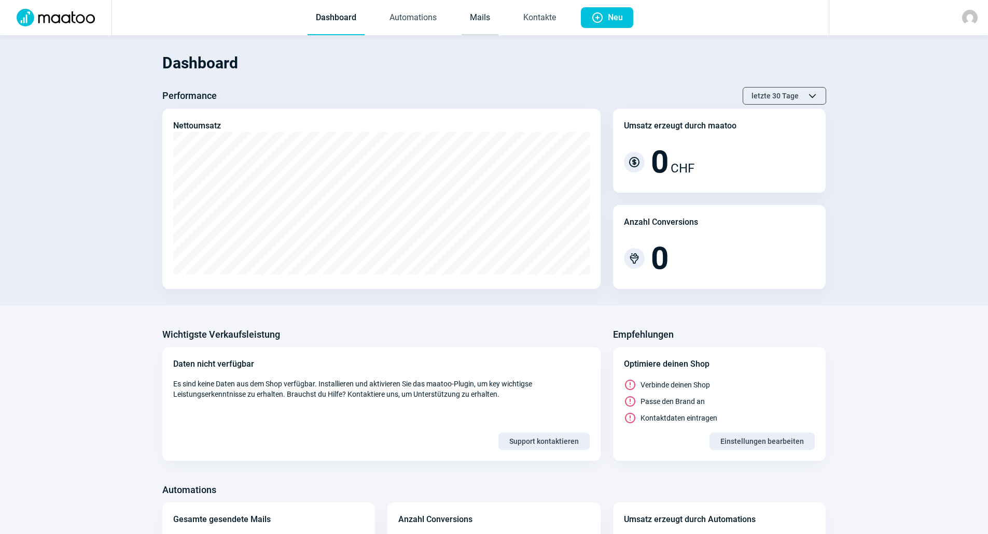
click at [482, 25] on link "Mails" at bounding box center [479, 18] width 37 height 34
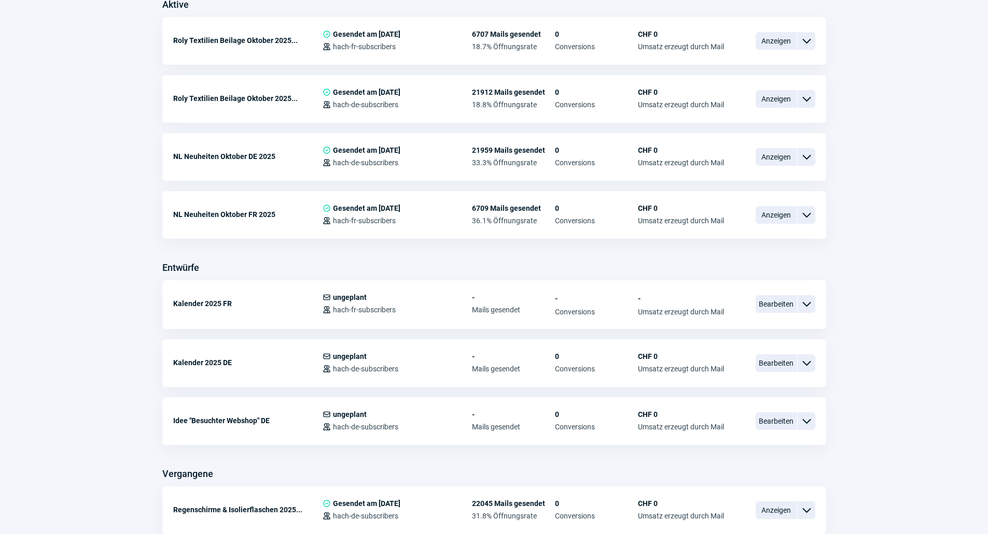
scroll to position [311, 0]
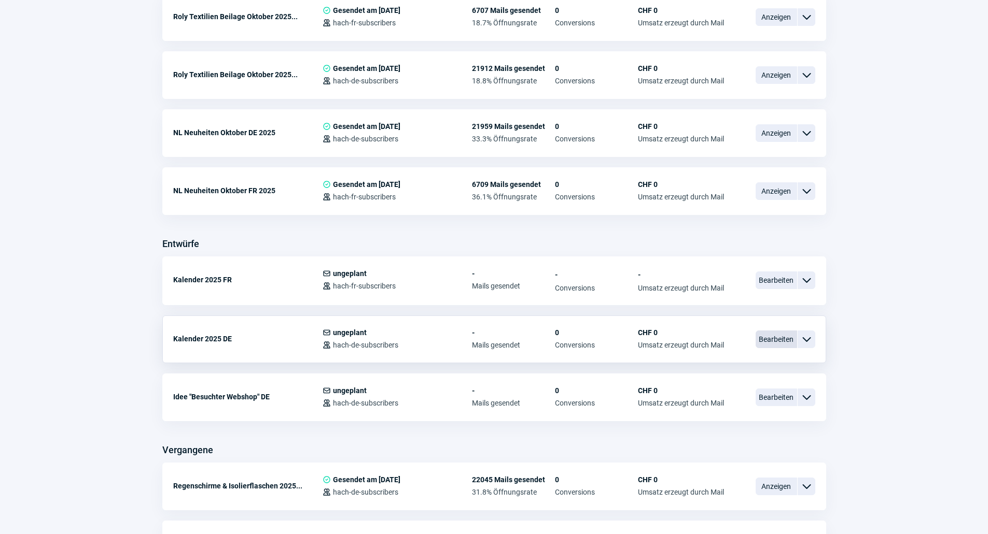
click at [761, 340] on span "Bearbeiten" at bounding box center [775, 340] width 41 height 18
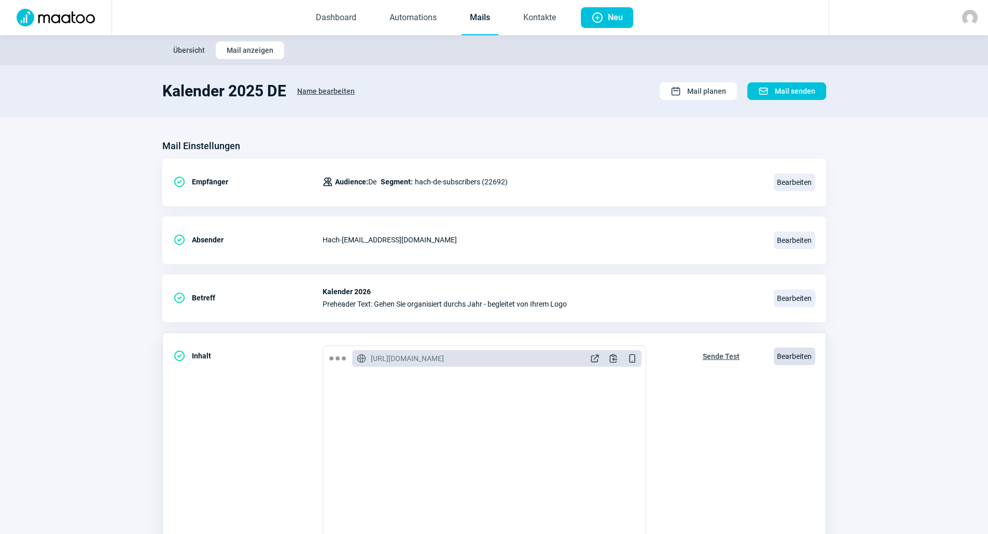
click at [784, 351] on span "Bearbeiten" at bounding box center [793, 357] width 41 height 18
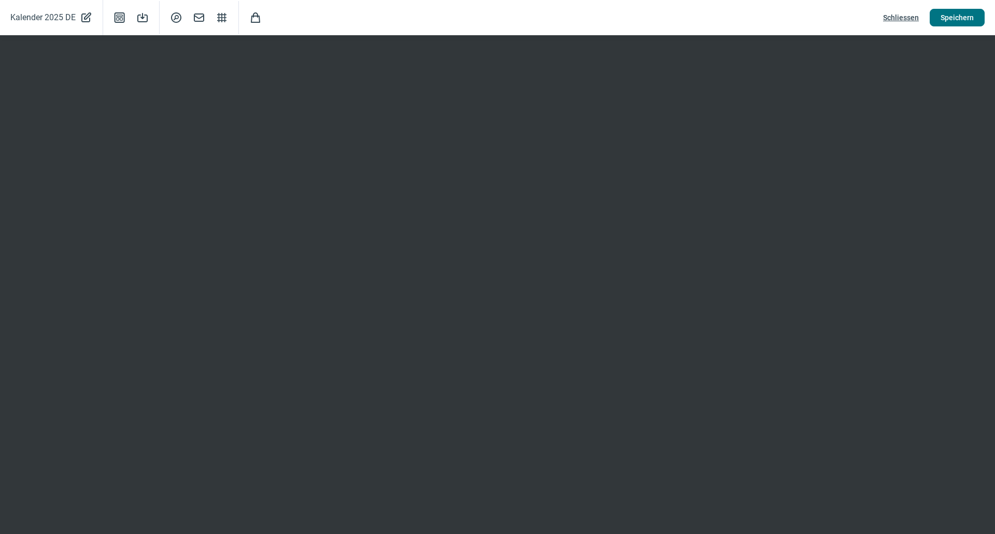
click at [944, 23] on span "Speichern" at bounding box center [957, 17] width 33 height 17
click at [934, 17] on button "Speichern" at bounding box center [957, 18] width 55 height 18
click at [904, 20] on span "Schliessen" at bounding box center [901, 17] width 36 height 17
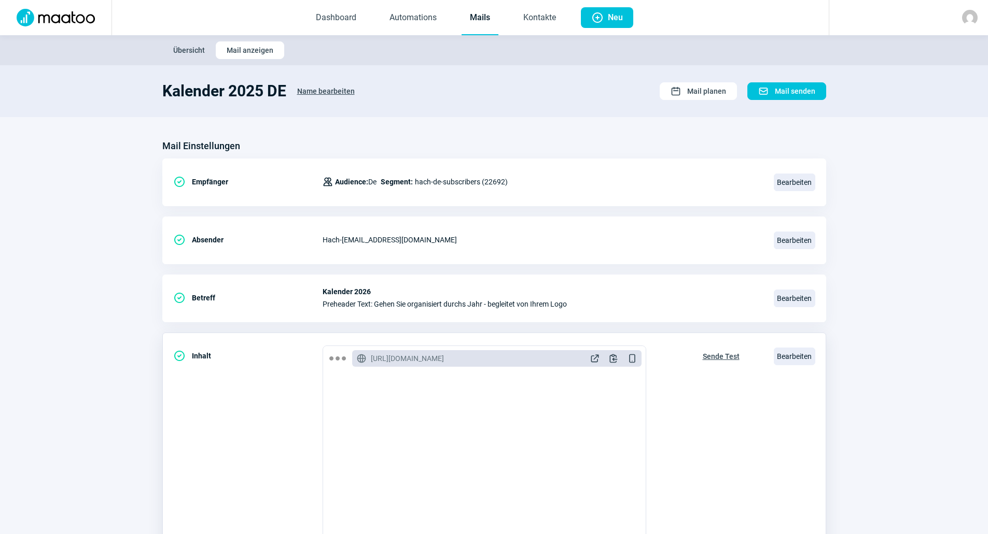
click at [724, 349] on span "Sende Test" at bounding box center [720, 356] width 37 height 17
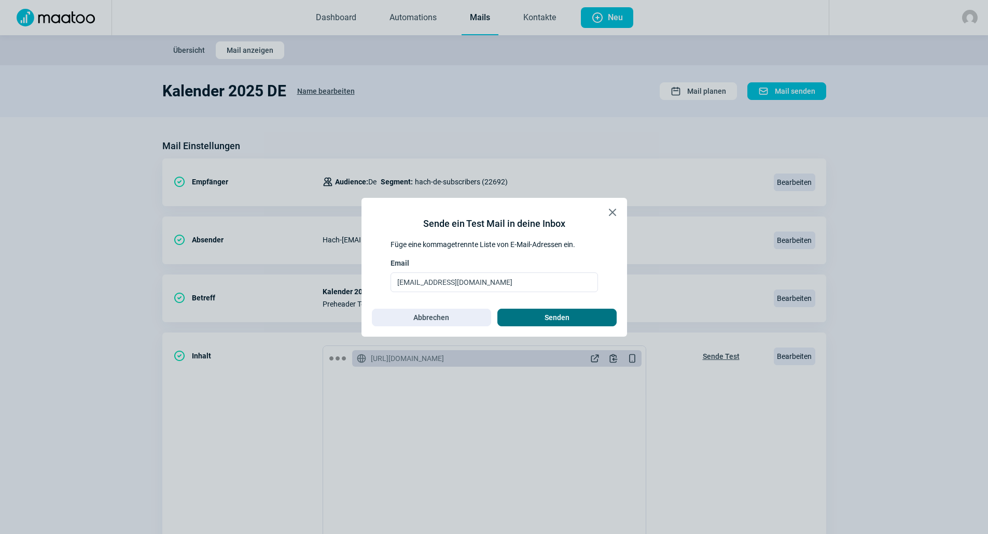
click at [542, 325] on span "Senden" at bounding box center [556, 317] width 97 height 17
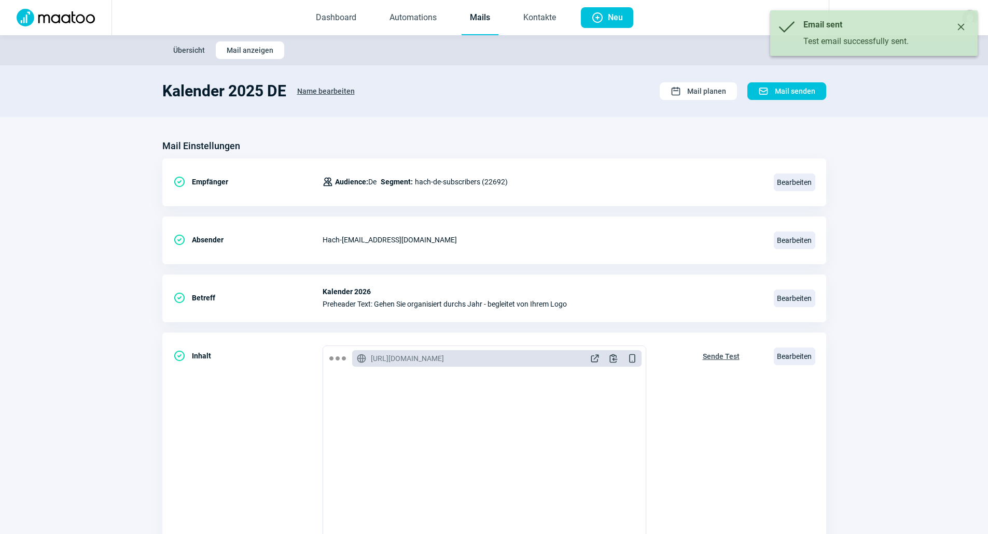
click at [480, 22] on link "Mails" at bounding box center [479, 18] width 37 height 34
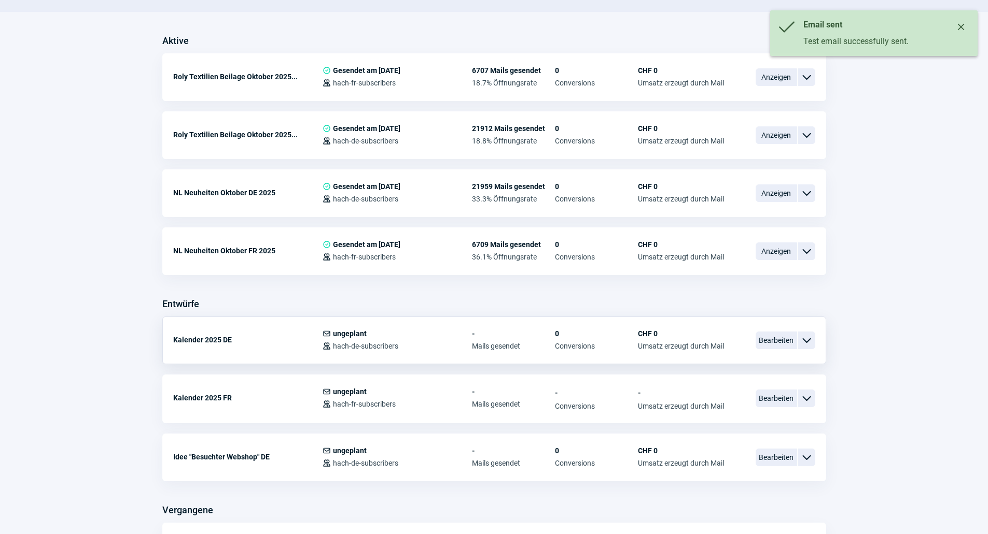
scroll to position [311, 0]
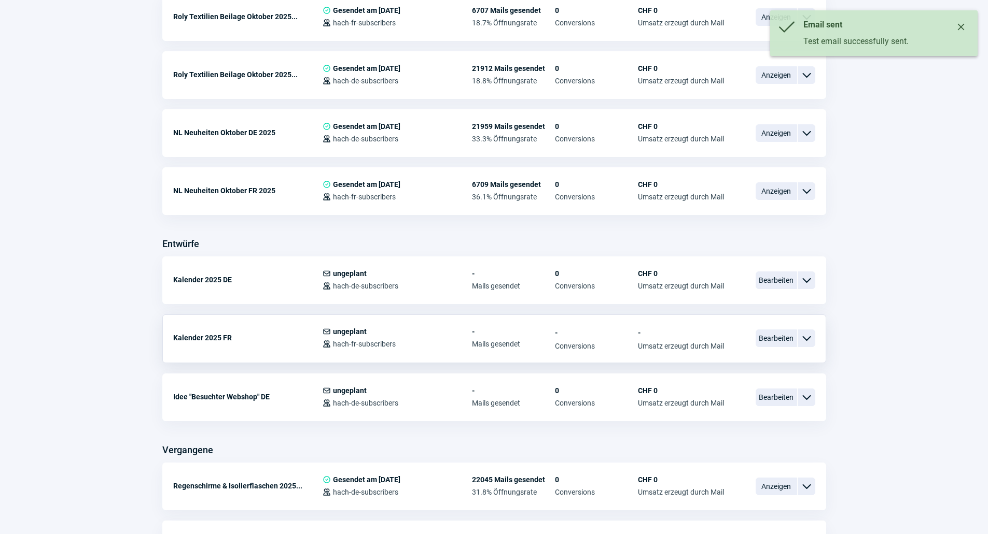
click at [749, 337] on div "Kalender 2025 FR Mail icon ungeplant Users icon hach-fr-subscribers - Mails ges…" at bounding box center [494, 339] width 664 height 49
click at [759, 337] on span "Bearbeiten" at bounding box center [775, 339] width 41 height 18
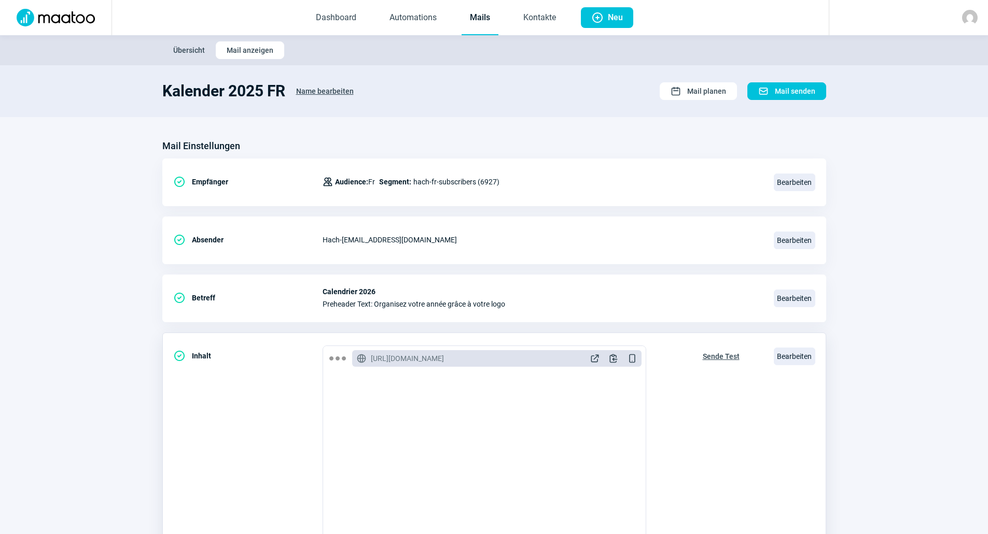
click at [708, 358] on span "Sende Test" at bounding box center [720, 356] width 37 height 17
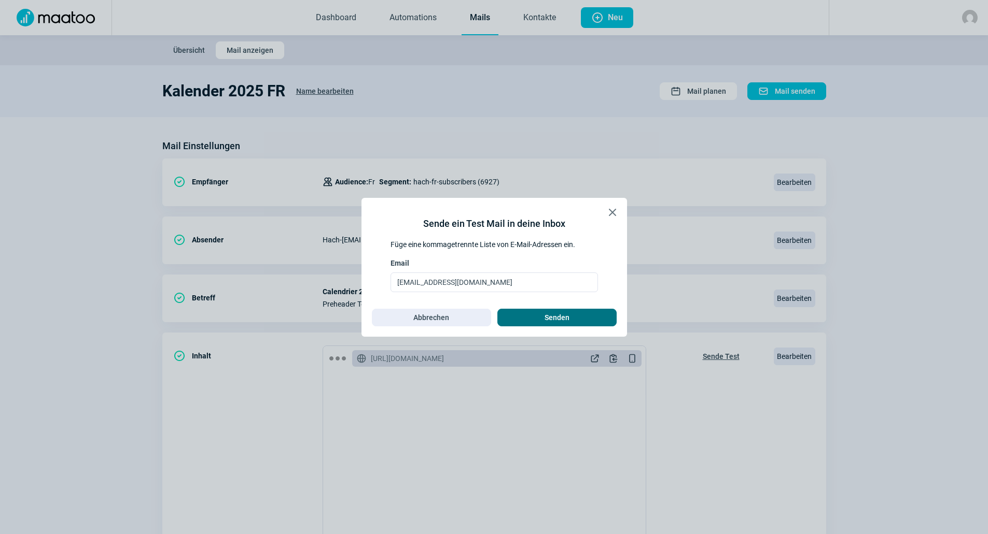
click at [584, 314] on span "Senden" at bounding box center [556, 317] width 97 height 17
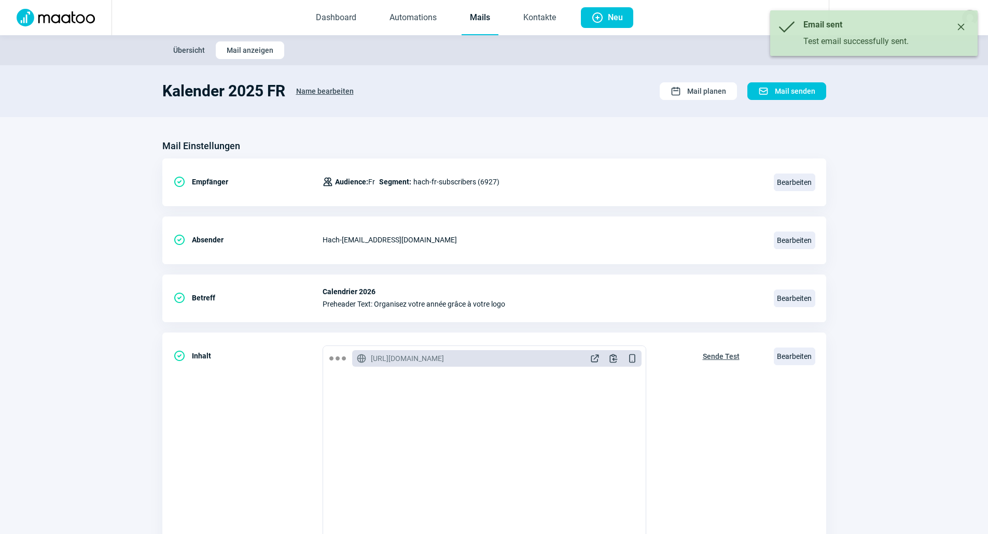
click at [480, 16] on link "Mails" at bounding box center [479, 18] width 37 height 34
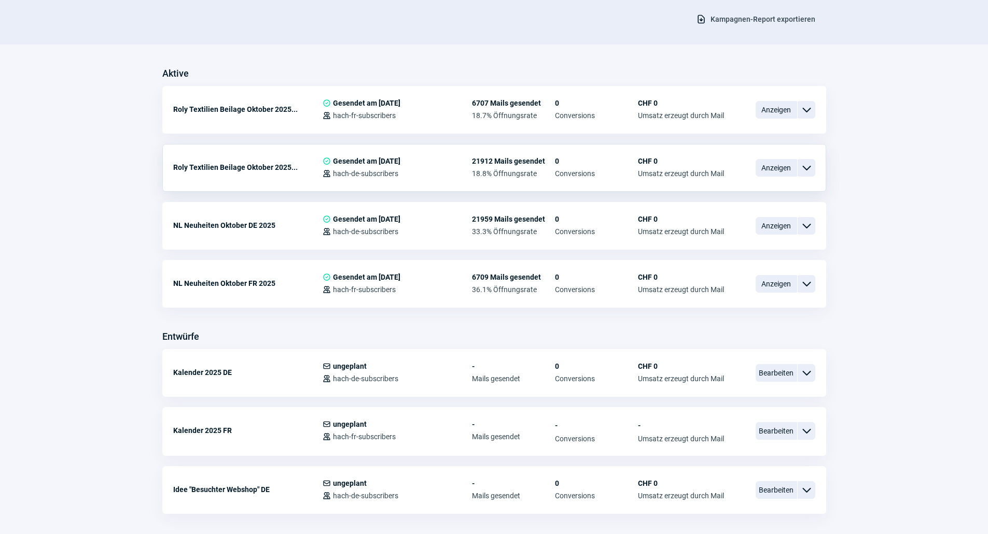
scroll to position [259, 0]
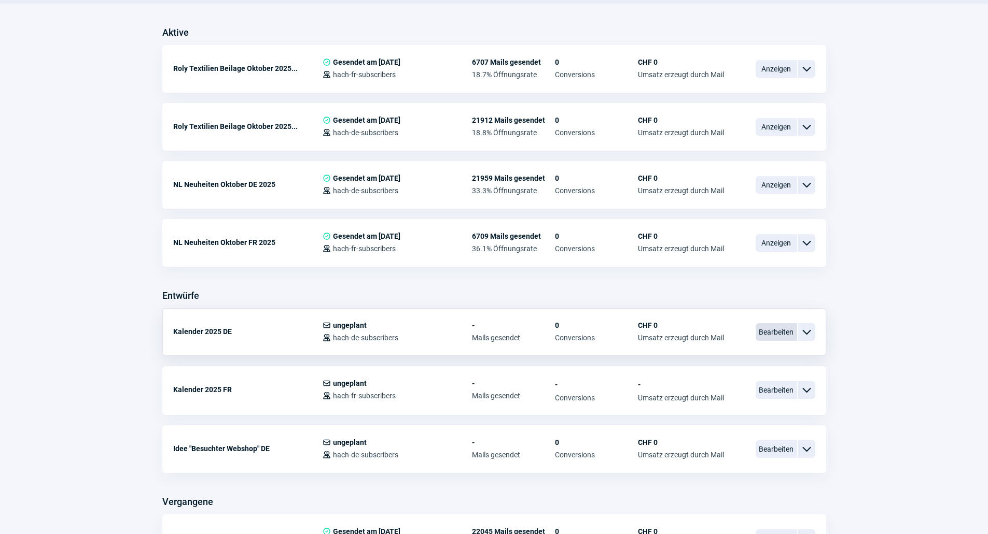
click at [779, 339] on span "Bearbeiten" at bounding box center [775, 332] width 41 height 18
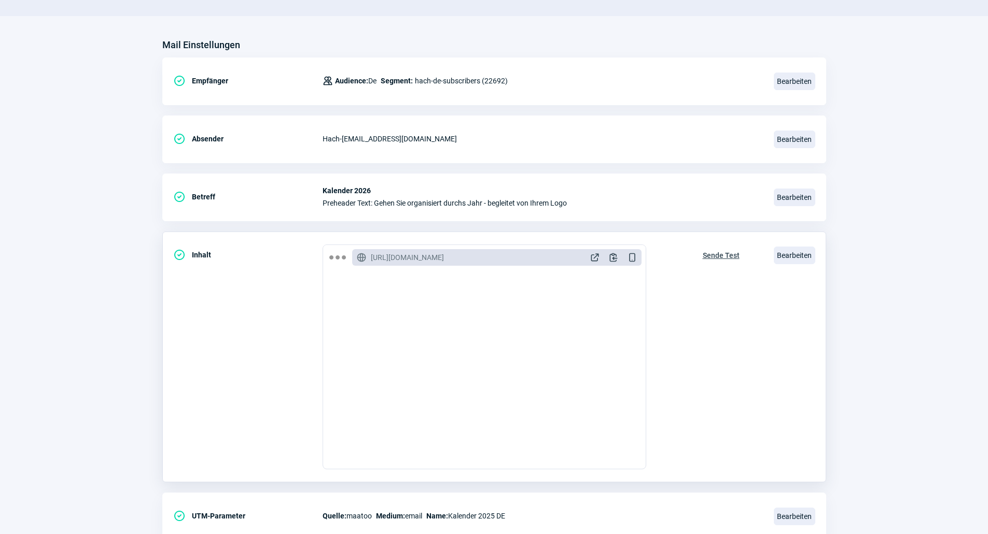
scroll to position [104, 0]
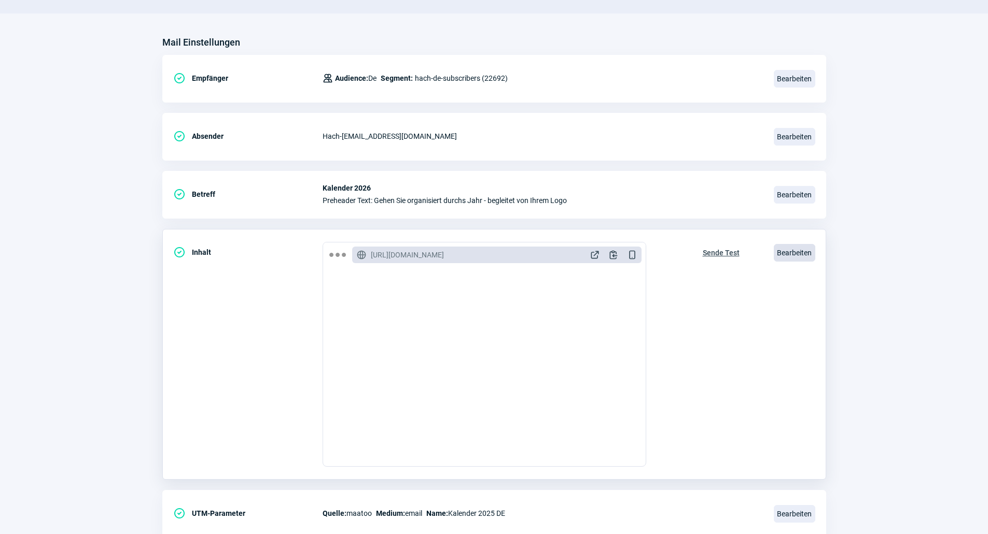
click at [786, 252] on span "Bearbeiten" at bounding box center [793, 253] width 41 height 18
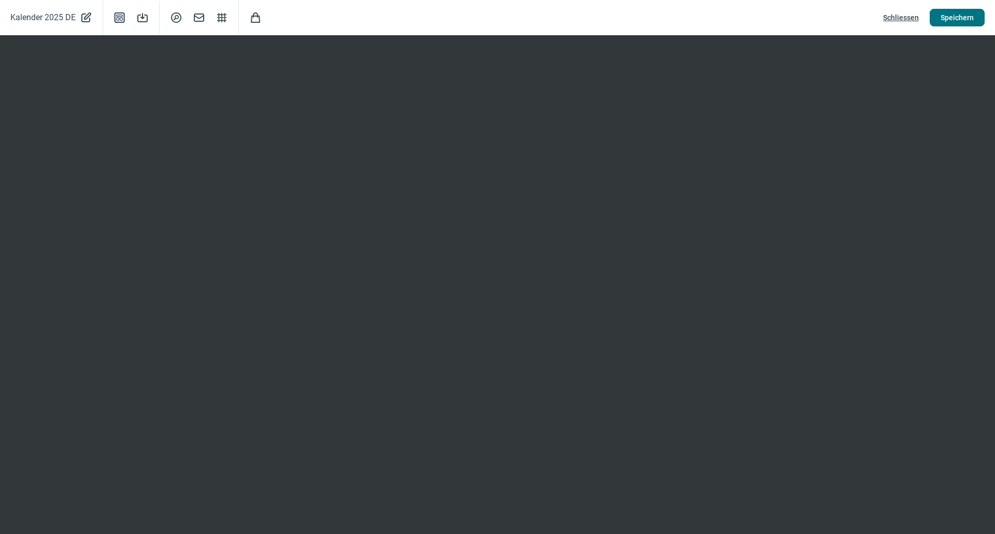
click at [934, 19] on button "Speichern" at bounding box center [957, 18] width 55 height 18
click at [945, 22] on span "Speichern" at bounding box center [957, 17] width 33 height 17
click at [902, 18] on span "Schliessen" at bounding box center [901, 17] width 36 height 17
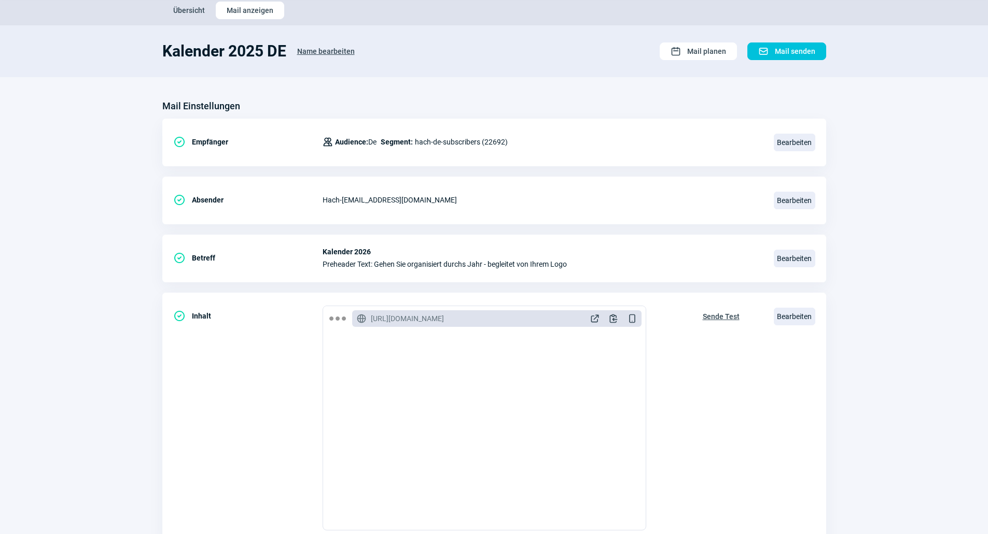
scroll to position [0, 0]
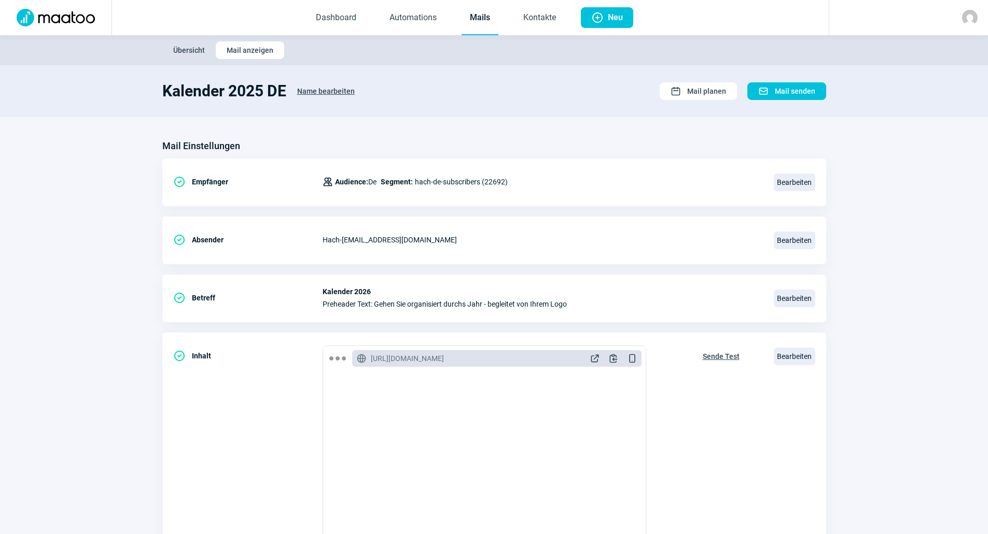
click at [486, 17] on link "Mails" at bounding box center [479, 18] width 37 height 34
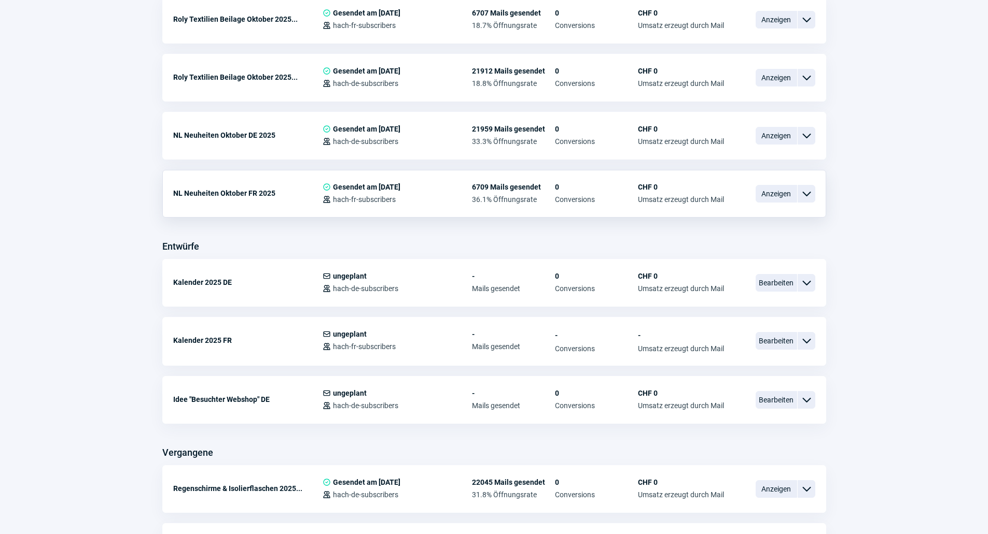
scroll to position [311, 0]
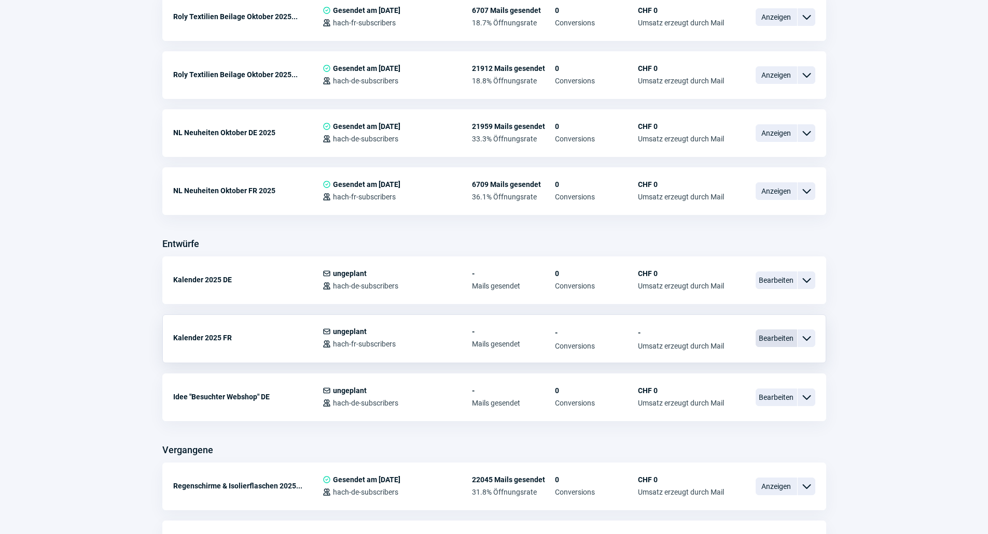
click at [776, 343] on span "Bearbeiten" at bounding box center [775, 339] width 41 height 18
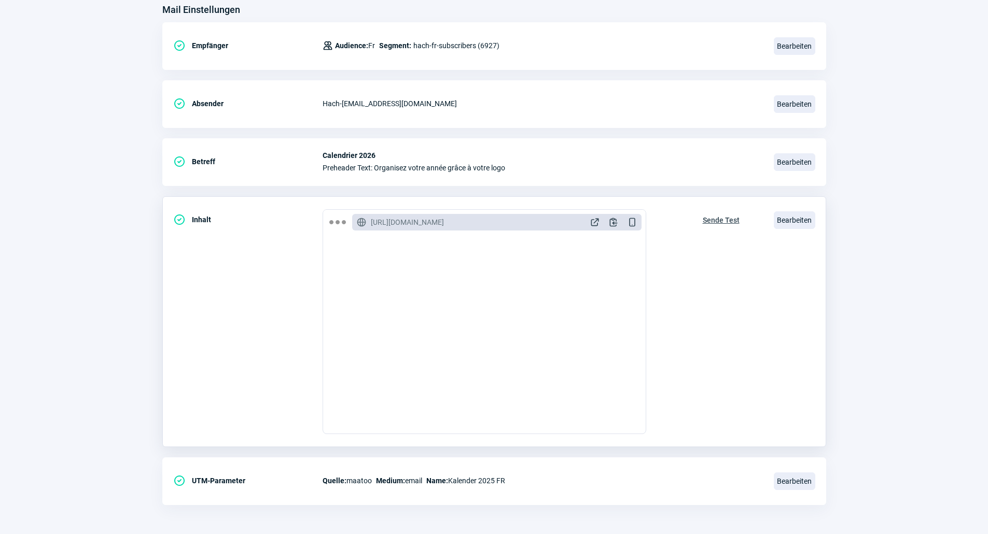
scroll to position [138, 0]
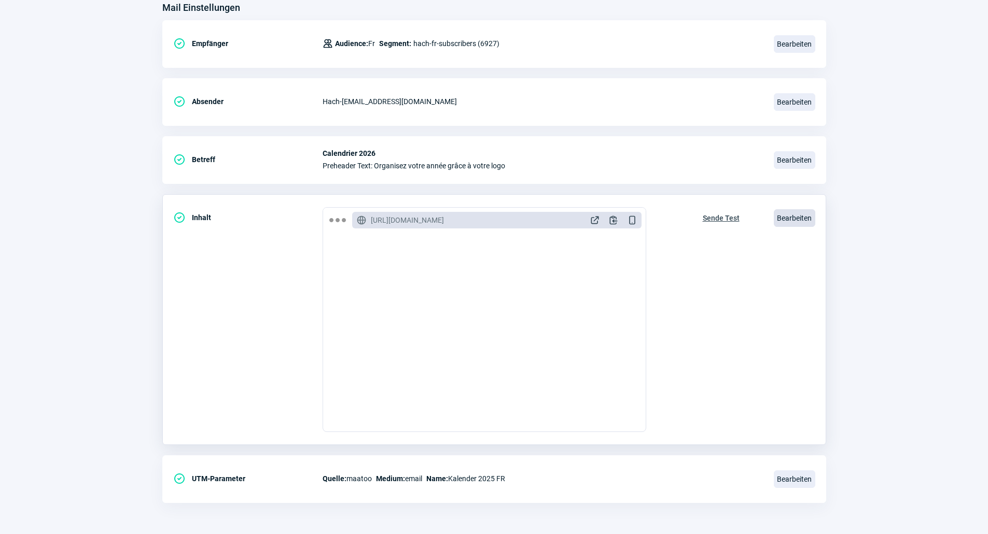
click at [799, 223] on span "Bearbeiten" at bounding box center [793, 218] width 41 height 18
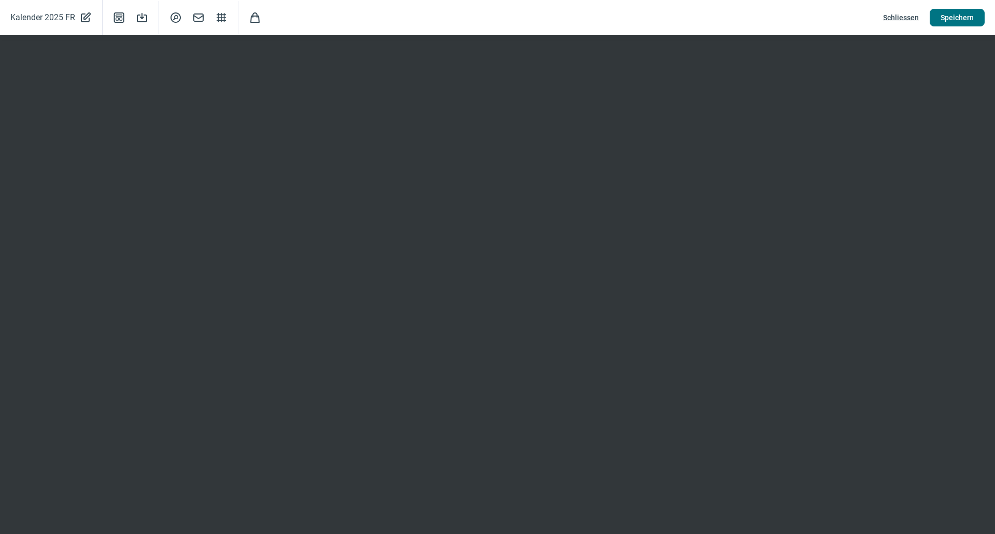
click at [950, 24] on span "Speichern" at bounding box center [957, 17] width 33 height 17
click at [888, 11] on span "Schliessen" at bounding box center [901, 17] width 36 height 17
